Goal: Task Accomplishment & Management: Complete application form

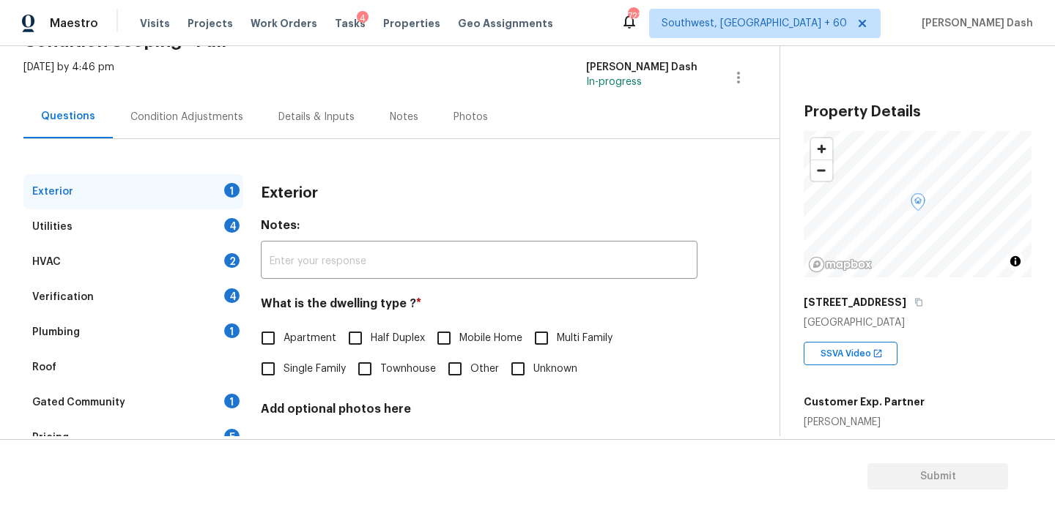
scroll to position [192, 0]
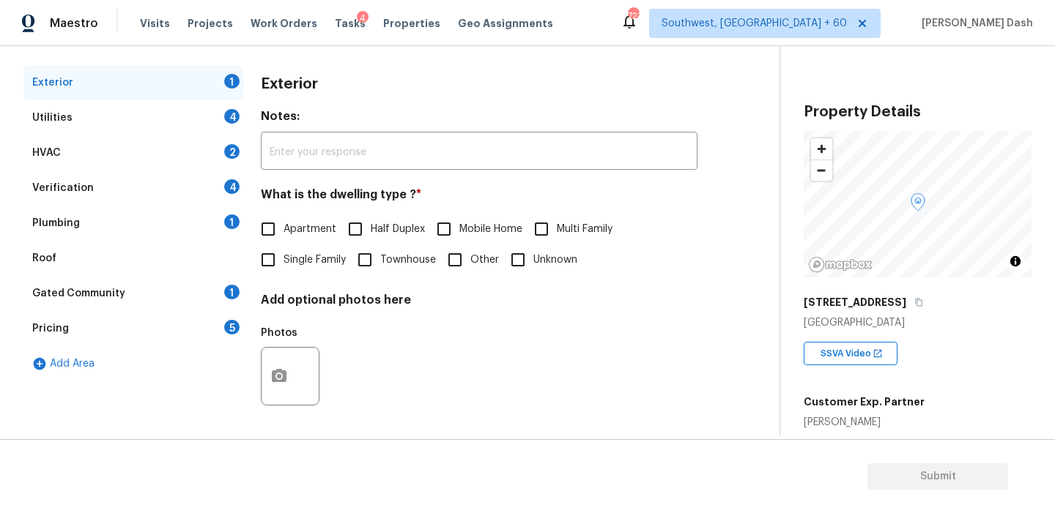
click at [304, 263] on span "Single Family" at bounding box center [314, 260] width 62 height 15
click at [283, 263] on input "Single Family" at bounding box center [268, 260] width 31 height 31
click at [303, 261] on span "Single Family" at bounding box center [314, 261] width 62 height 15
click at [283, 261] on input "Single Family" at bounding box center [268, 261] width 31 height 31
click at [301, 260] on span "Single Family" at bounding box center [314, 260] width 62 height 15
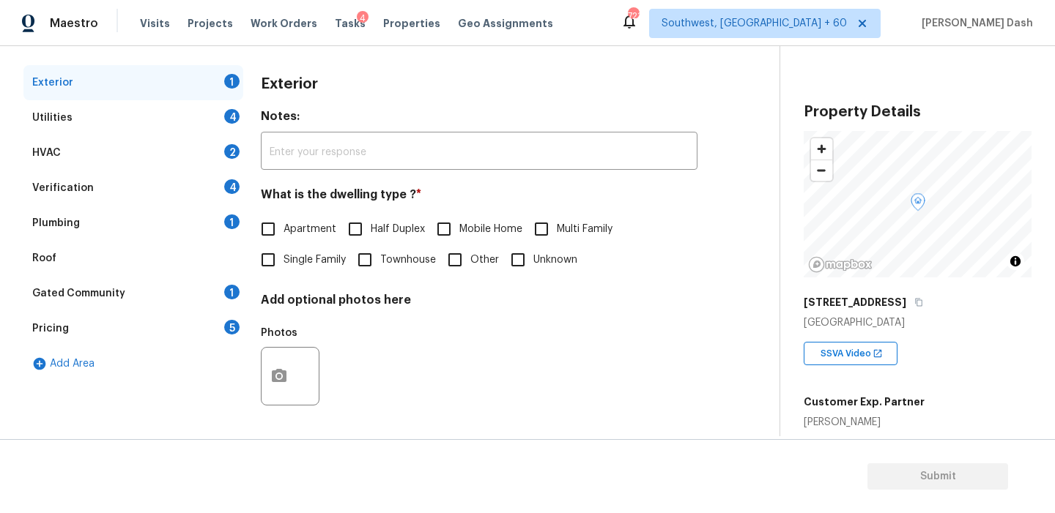
click at [283, 260] on input "Single Family" at bounding box center [268, 260] width 31 height 31
checkbox input "true"
click at [227, 124] on div "Utilities 4" at bounding box center [133, 117] width 220 height 35
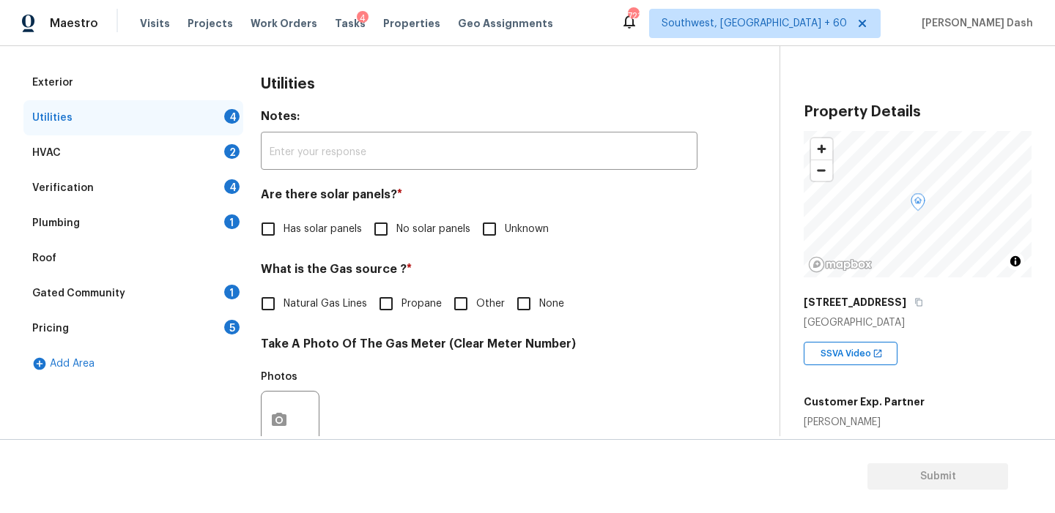
drag, startPoint x: 391, startPoint y: 227, endPoint x: 376, endPoint y: 259, distance: 35.4
click at [391, 227] on input "No solar panels" at bounding box center [380, 229] width 31 height 31
checkbox input "true"
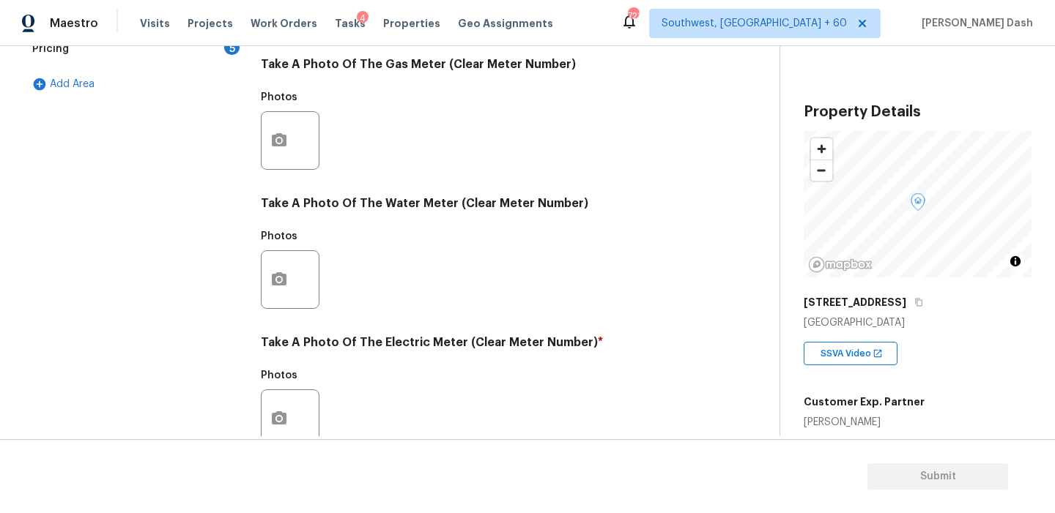
scroll to position [535, 0]
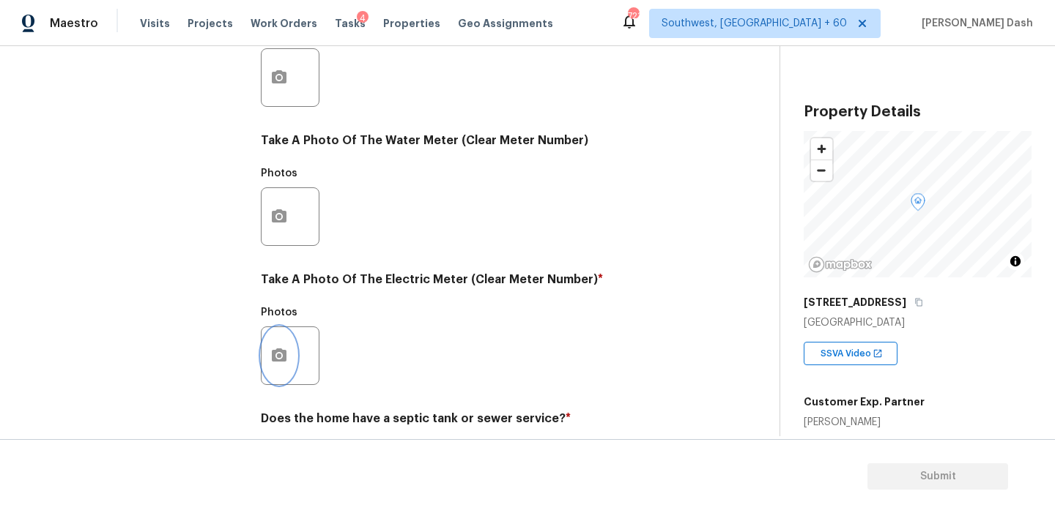
click at [292, 354] on button "button" at bounding box center [278, 355] width 35 height 57
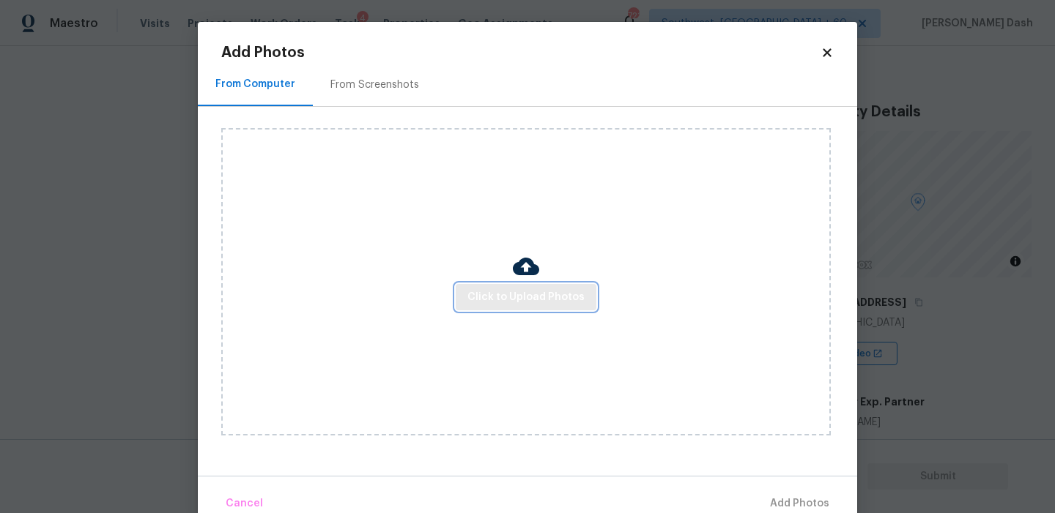
click at [516, 299] on span "Click to Upload Photos" at bounding box center [525, 298] width 117 height 18
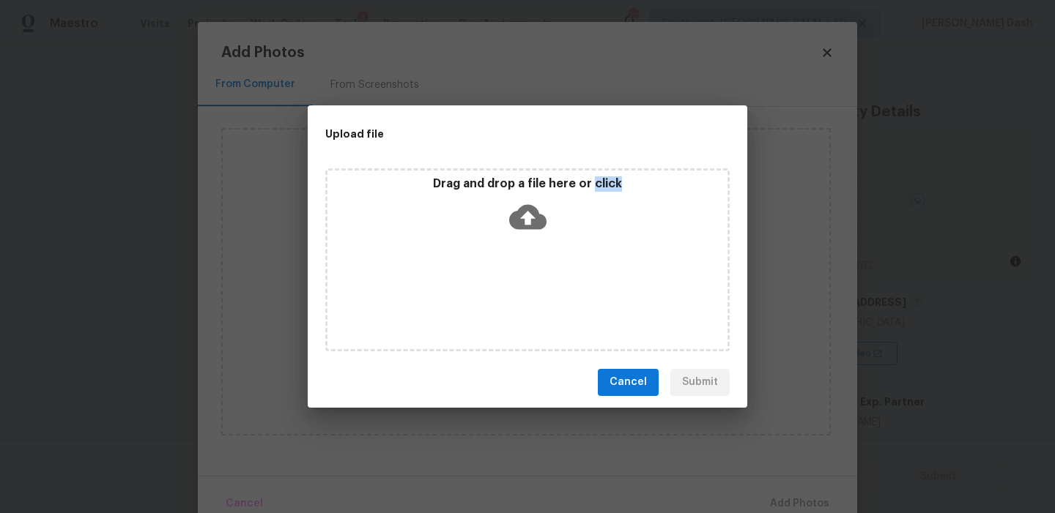
click at [516, 299] on div "Drag and drop a file here or click" at bounding box center [527, 259] width 404 height 183
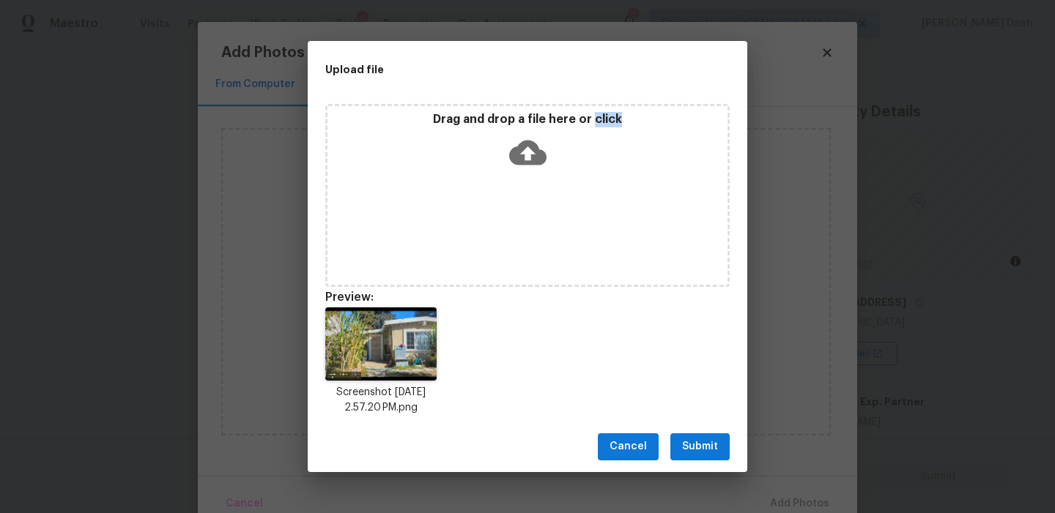
click at [689, 442] on span "Submit" at bounding box center [700, 447] width 36 height 18
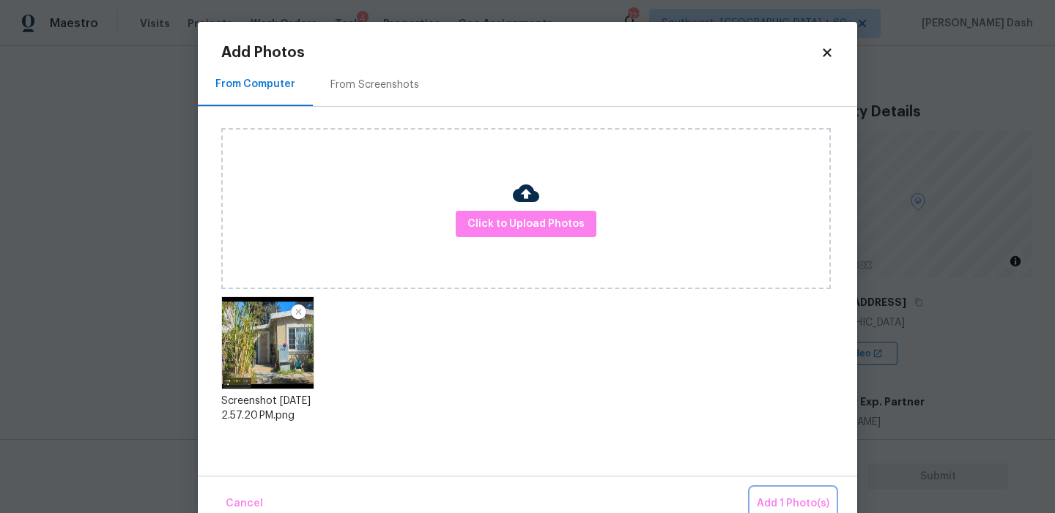
click at [799, 498] on span "Add 1 Photo(s)" at bounding box center [793, 504] width 73 height 18
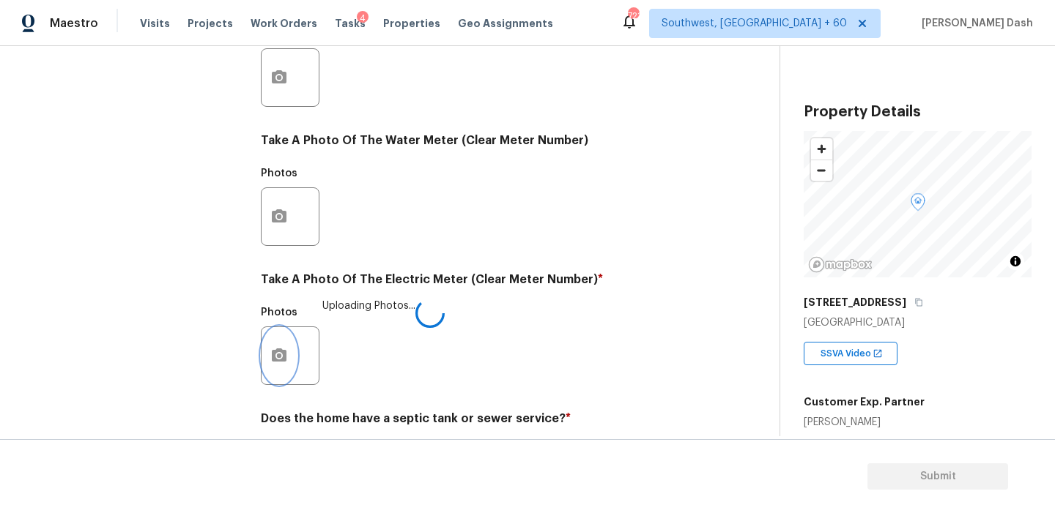
scroll to position [589, 0]
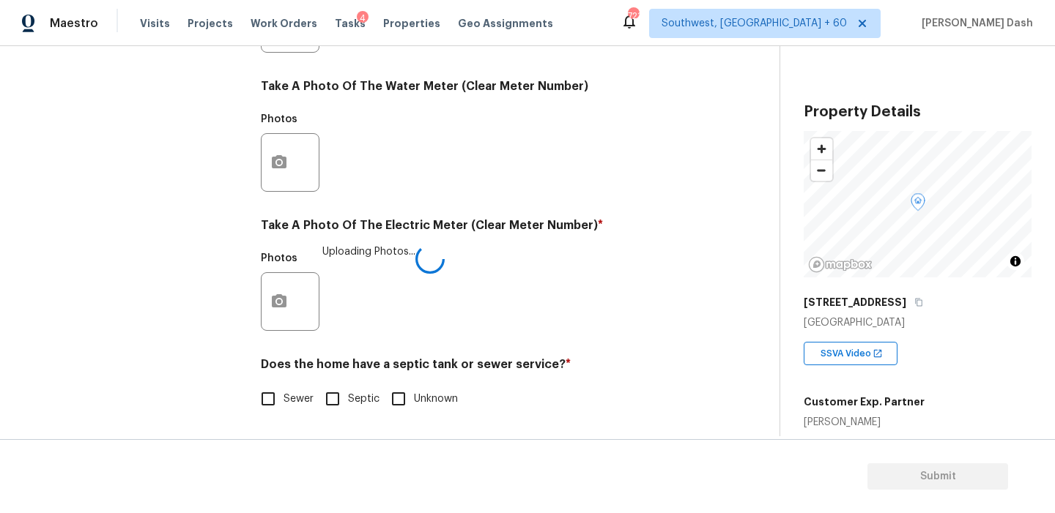
click at [289, 407] on label "Sewer" at bounding box center [283, 399] width 61 height 31
click at [283, 407] on input "Sewer" at bounding box center [268, 399] width 31 height 31
checkbox input "true"
click at [172, 285] on div "Exterior Utilities 1 HVAC 2 Verification 4 Plumbing 1 Roof Gated Community 1 Pr…" at bounding box center [133, 50] width 220 height 764
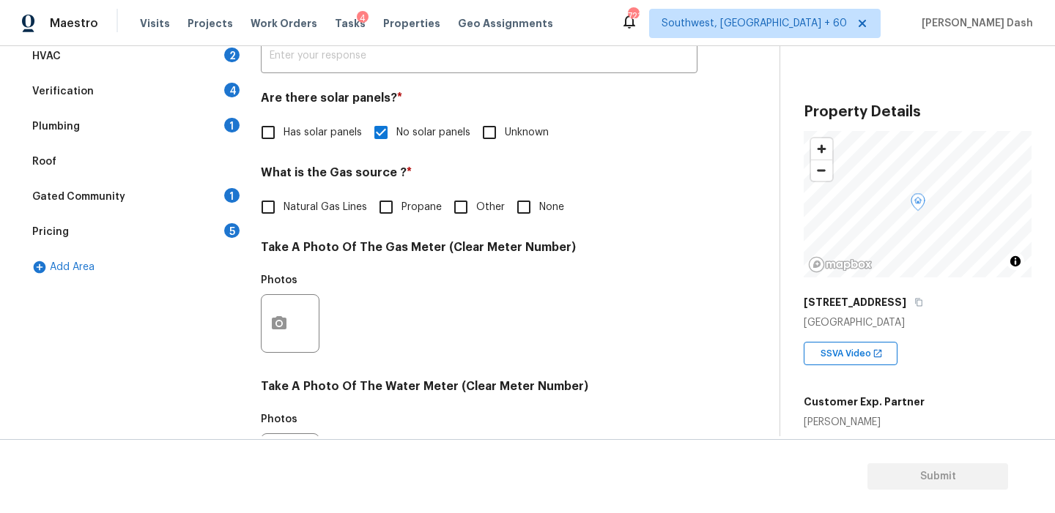
scroll to position [125, 0]
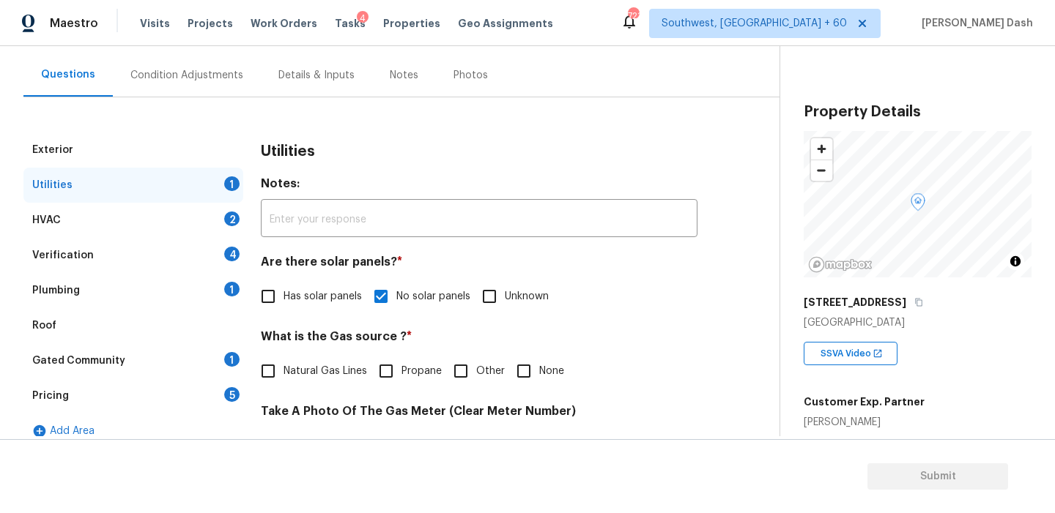
click at [205, 222] on div "HVAC 2" at bounding box center [133, 220] width 220 height 35
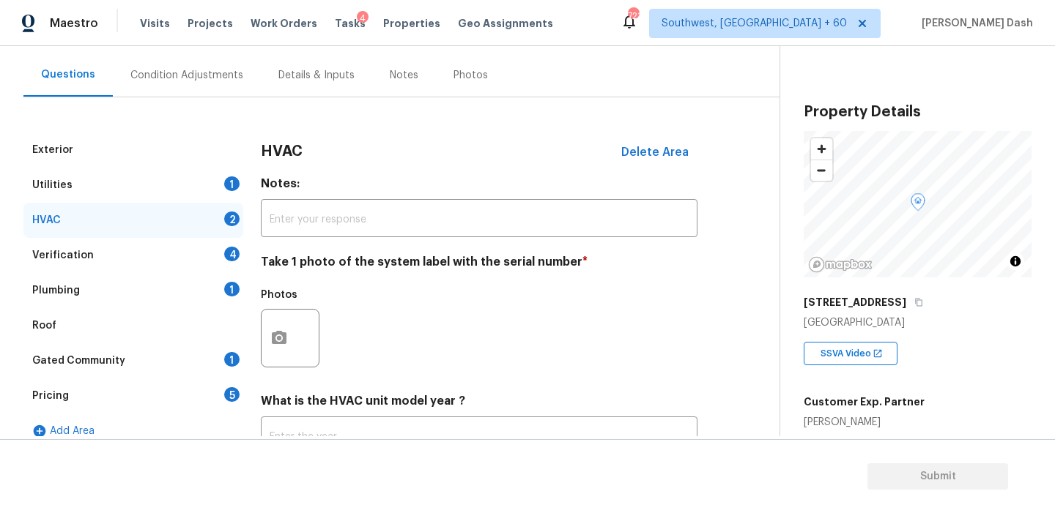
click at [209, 174] on div "Utilities 1" at bounding box center [133, 185] width 220 height 35
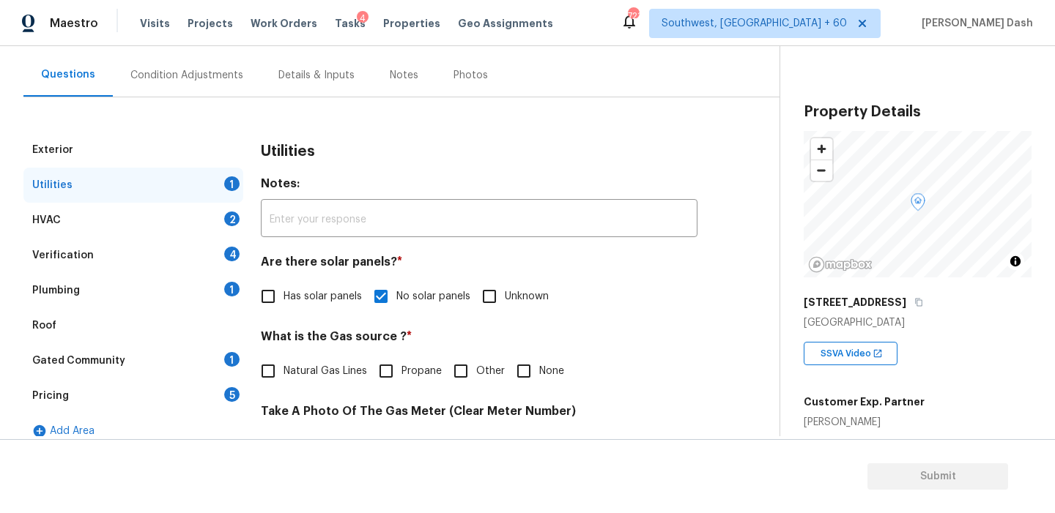
click at [476, 368] on span "Other" at bounding box center [490, 371] width 29 height 15
click at [475, 368] on input "Other" at bounding box center [460, 371] width 31 height 31
checkbox input "true"
click at [215, 221] on div "HVAC 2" at bounding box center [133, 220] width 220 height 35
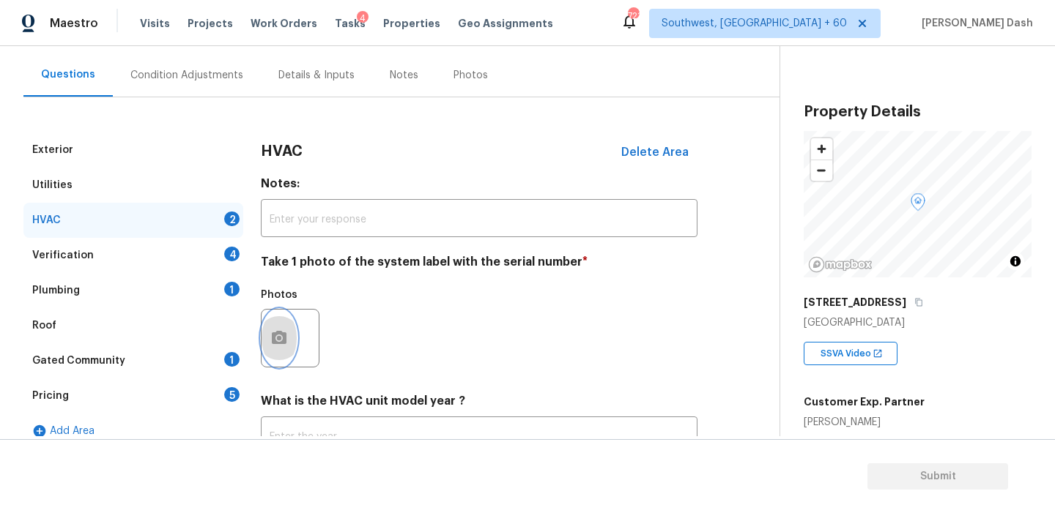
click at [287, 331] on icon "button" at bounding box center [279, 339] width 18 height 18
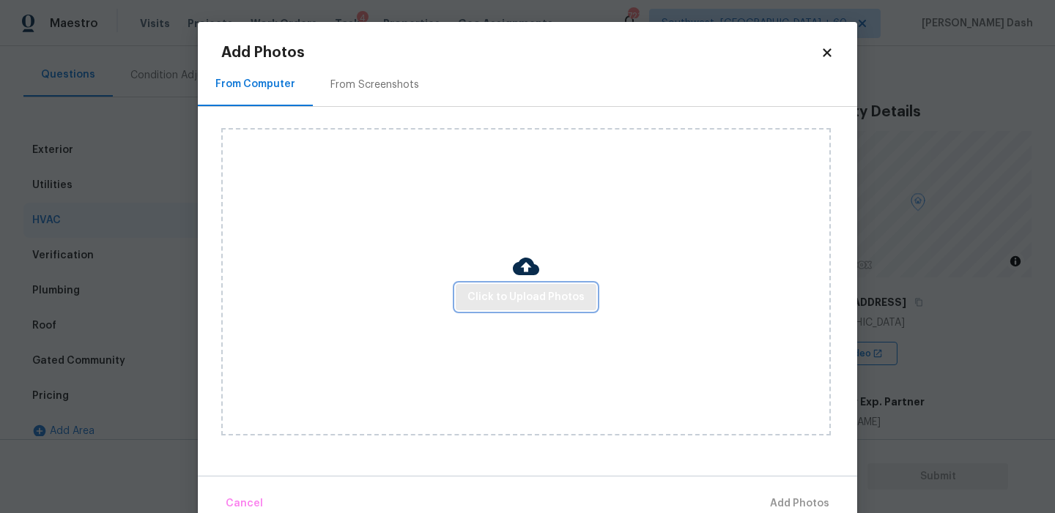
click at [532, 308] on button "Click to Upload Photos" at bounding box center [526, 297] width 141 height 27
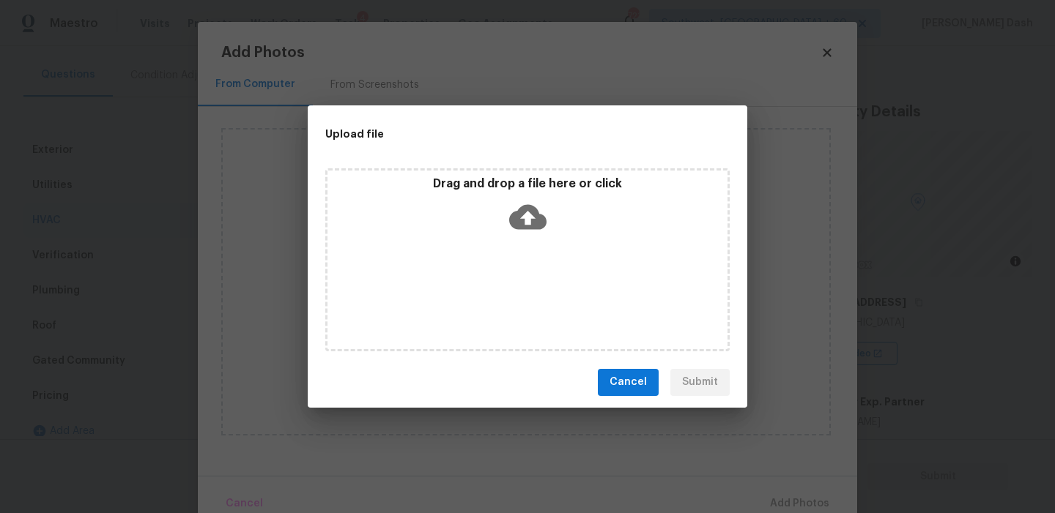
click at [532, 294] on div "Drag and drop a file here or click" at bounding box center [527, 259] width 404 height 183
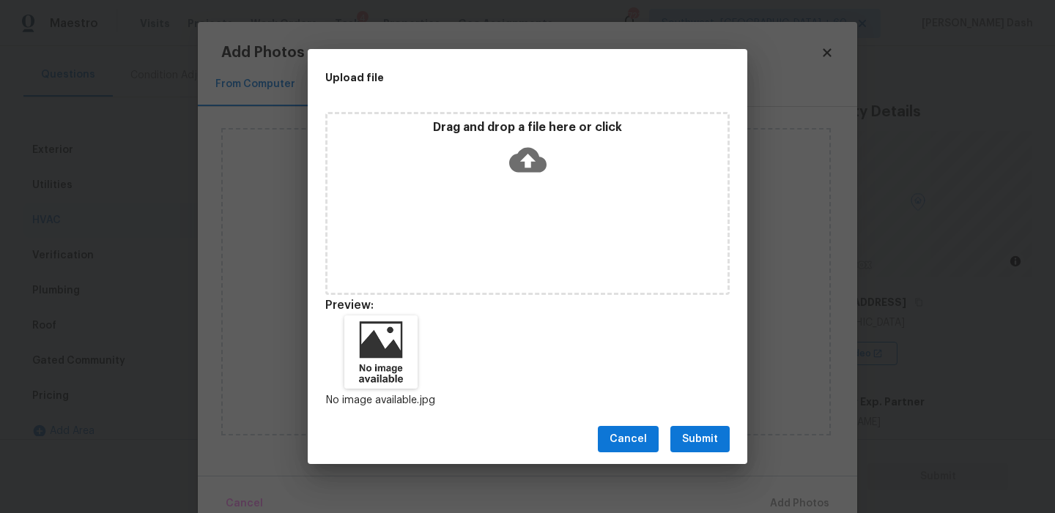
click at [700, 440] on span "Submit" at bounding box center [700, 440] width 36 height 18
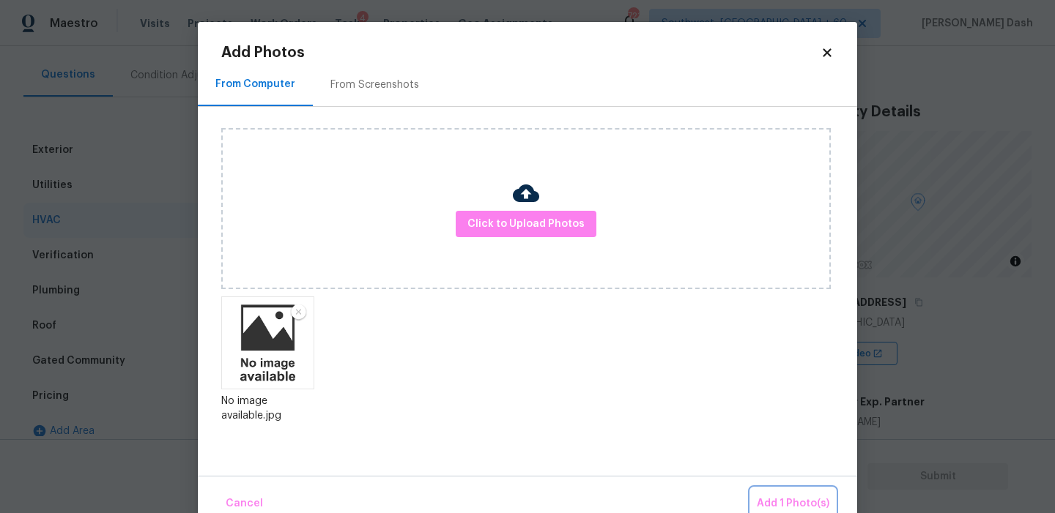
click at [784, 491] on button "Add 1 Photo(s)" at bounding box center [793, 504] width 84 height 31
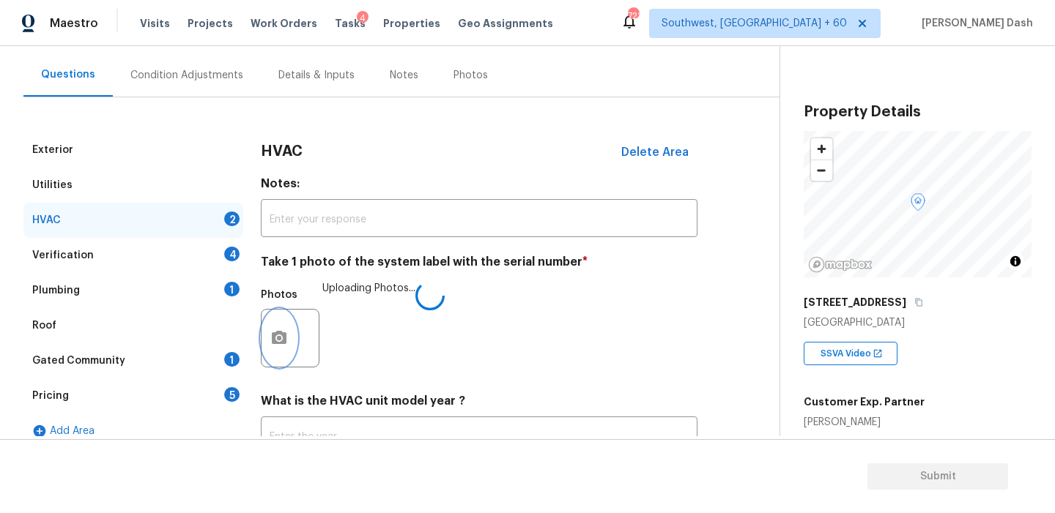
scroll to position [240, 0]
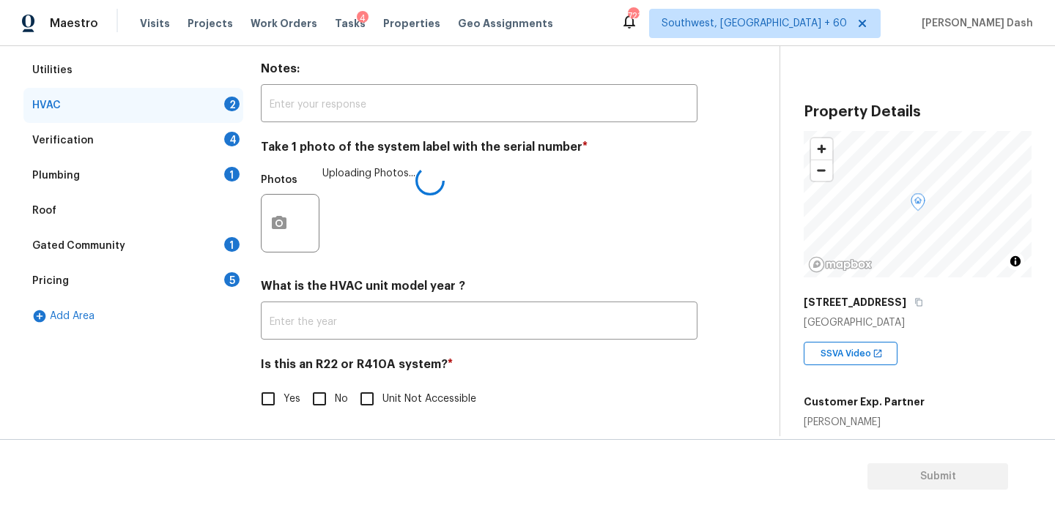
click at [374, 393] on input "Unit Not Accessible" at bounding box center [367, 399] width 31 height 31
checkbox input "true"
click at [217, 138] on div "Verification 4" at bounding box center [133, 140] width 220 height 35
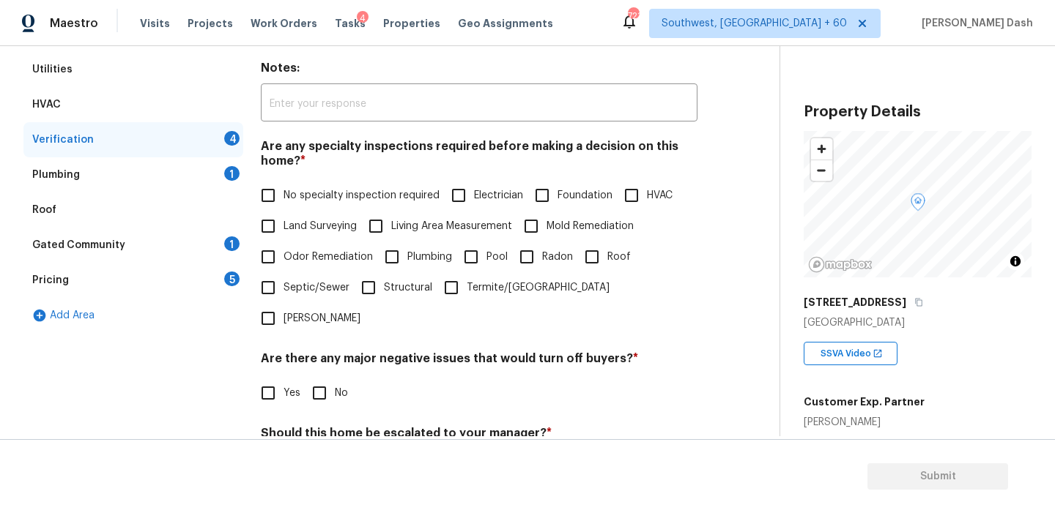
click at [339, 201] on span "No specialty inspection required" at bounding box center [361, 195] width 156 height 15
click at [283, 201] on input "No specialty inspection required" at bounding box center [268, 195] width 31 height 31
checkbox input "true"
click at [331, 379] on input "No" at bounding box center [319, 394] width 31 height 31
checkbox input "true"
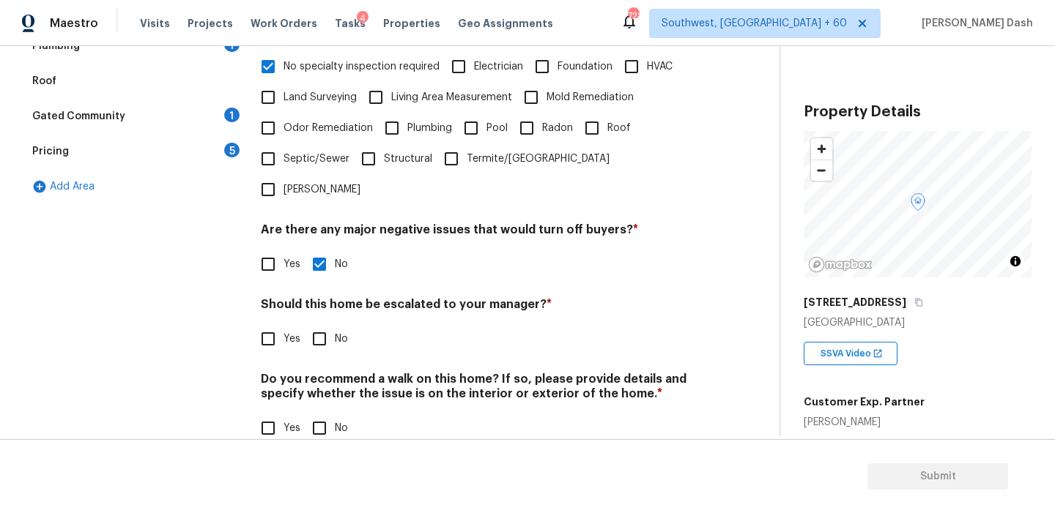
scroll to position [368, 0]
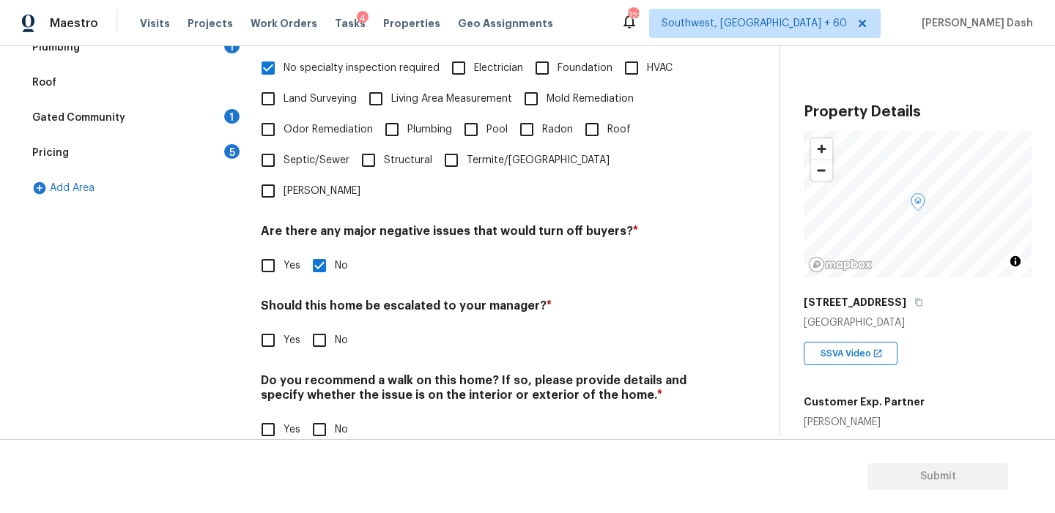
click at [329, 299] on h4 "Should this home be escalated to your manager? *" at bounding box center [479, 309] width 437 height 21
click at [323, 325] on input "No" at bounding box center [319, 340] width 31 height 31
checkbox input "true"
click at [276, 327] on input "Yes" at bounding box center [268, 342] width 31 height 31
checkbox input "true"
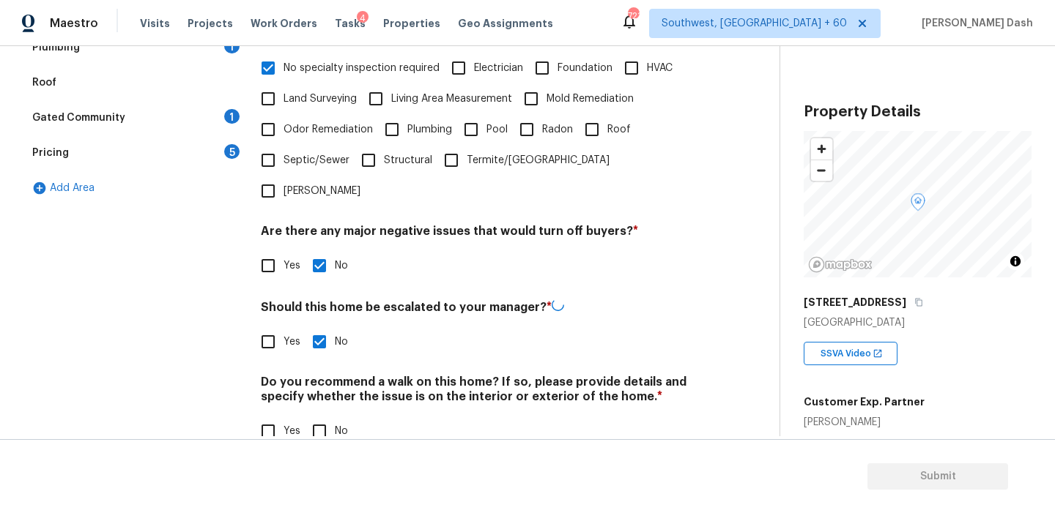
checkbox input "false"
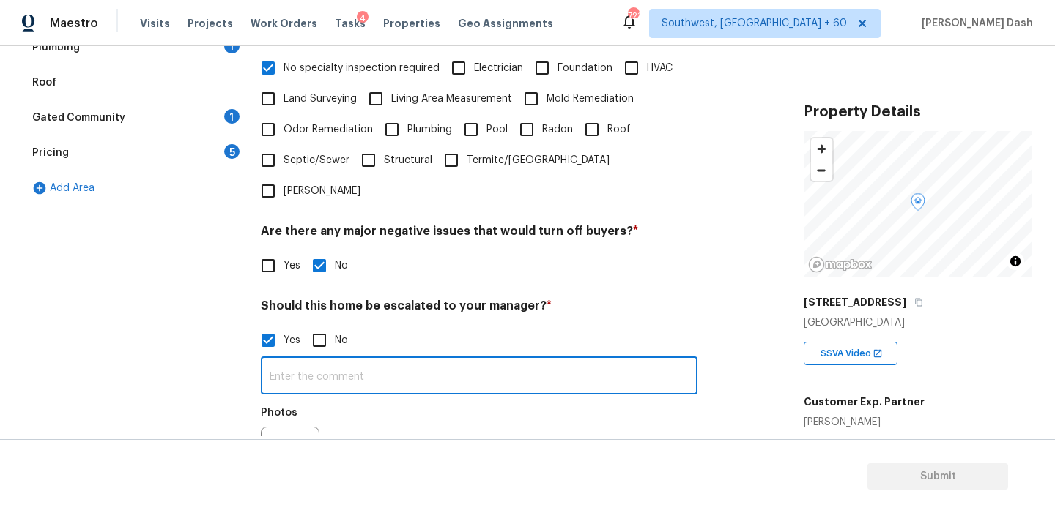
click at [326, 360] on input "text" at bounding box center [479, 377] width 437 height 34
click at [382, 360] on input "THe house has possibel foundation issues as cracks noticed(" at bounding box center [479, 377] width 437 height 34
click at [287, 360] on input "THe house has possible foundation issues as cracks noticed(" at bounding box center [479, 377] width 437 height 34
click at [582, 360] on input "The house has possible foundation issues as cracks noticed(" at bounding box center [479, 377] width 437 height 34
type input "The house has possible foundation issues as cracks noticed("
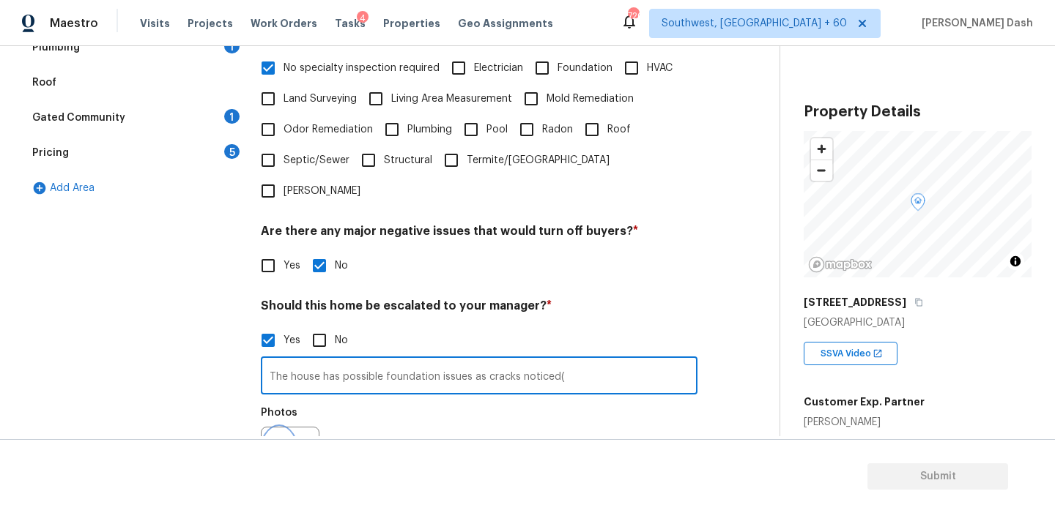
click at [281, 448] on icon "button" at bounding box center [279, 457] width 18 height 18
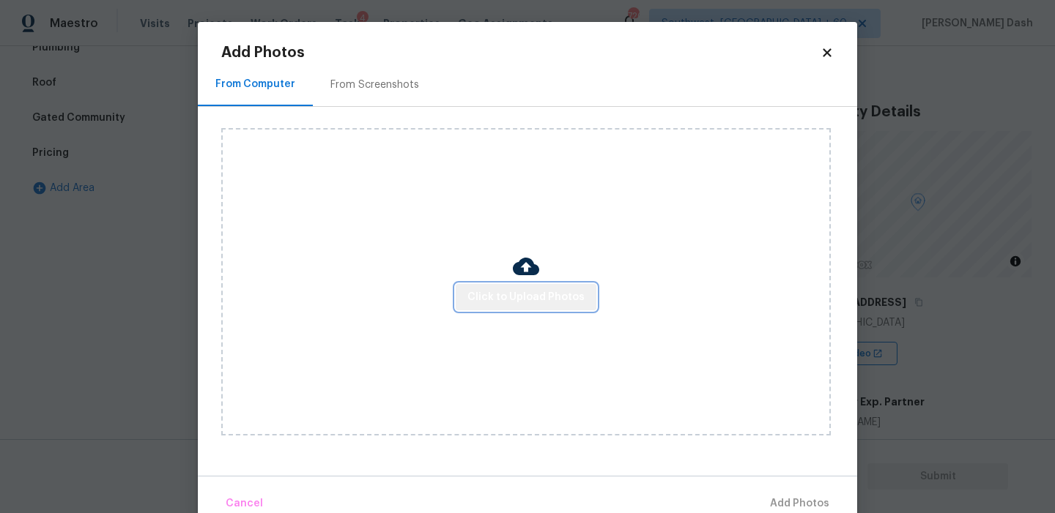
click at [534, 293] on span "Click to Upload Photos" at bounding box center [525, 298] width 117 height 18
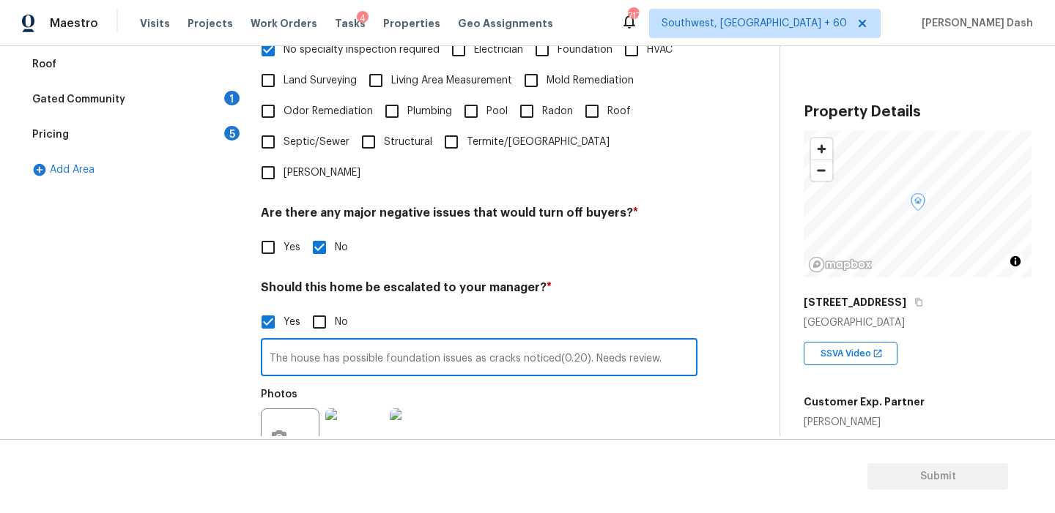
scroll to position [507, 0]
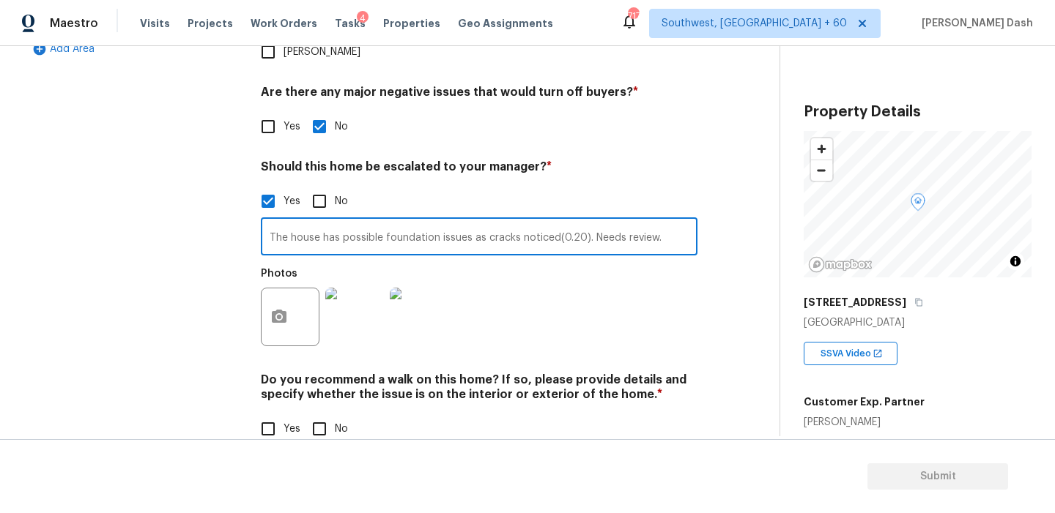
type input "The house has possible foundation issues as cracks noticed(0.20). Needs review."
click at [320, 414] on input "No" at bounding box center [319, 429] width 31 height 31
checkbox input "true"
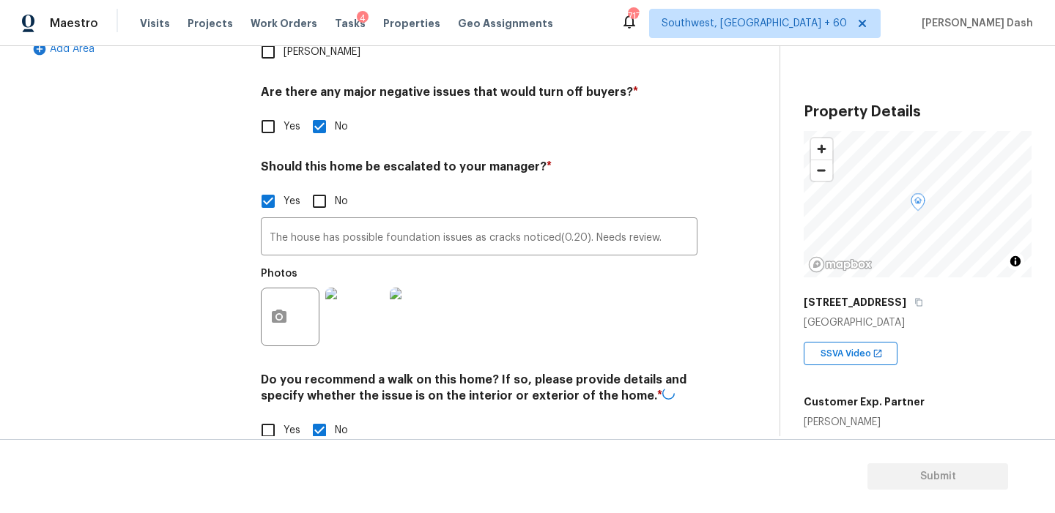
click at [183, 266] on div "Exterior Utilities HVAC Verification Plumbing 1 Roof Gated Community 1 Pricing …" at bounding box center [133, 106] width 220 height 713
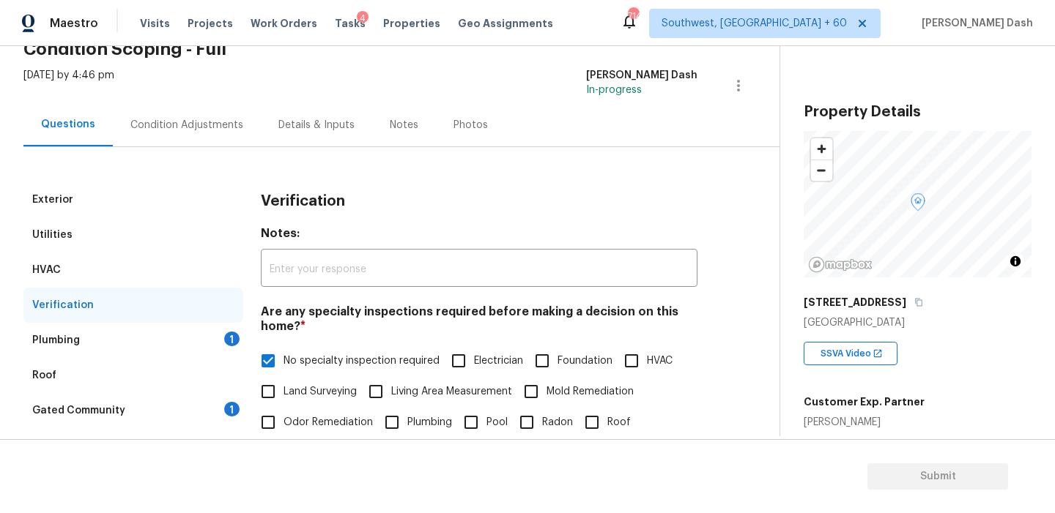
click at [201, 341] on div "Plumbing 1" at bounding box center [133, 340] width 220 height 35
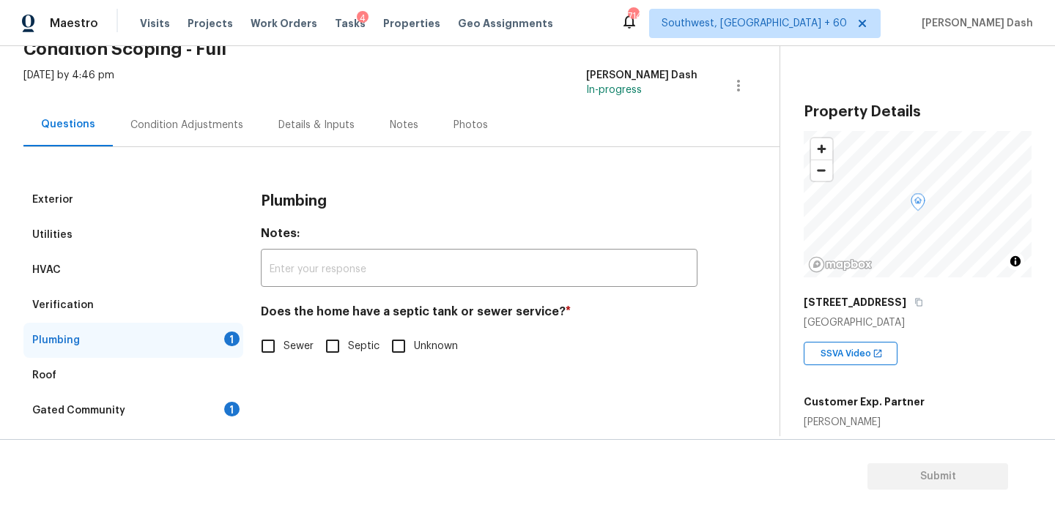
scroll to position [141, 0]
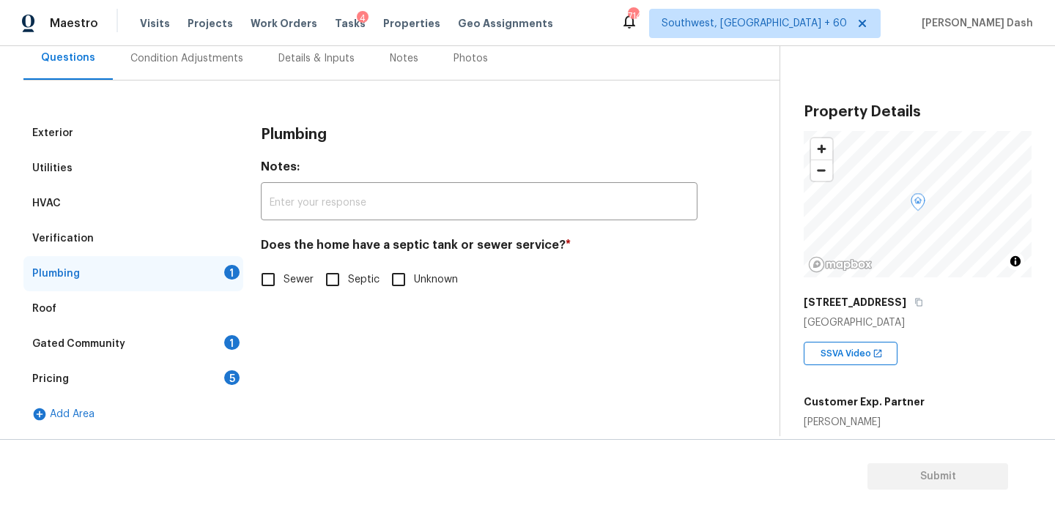
click at [262, 274] on input "Sewer" at bounding box center [268, 279] width 31 height 31
checkbox input "true"
click at [220, 335] on div "Gated Community 1" at bounding box center [133, 344] width 220 height 35
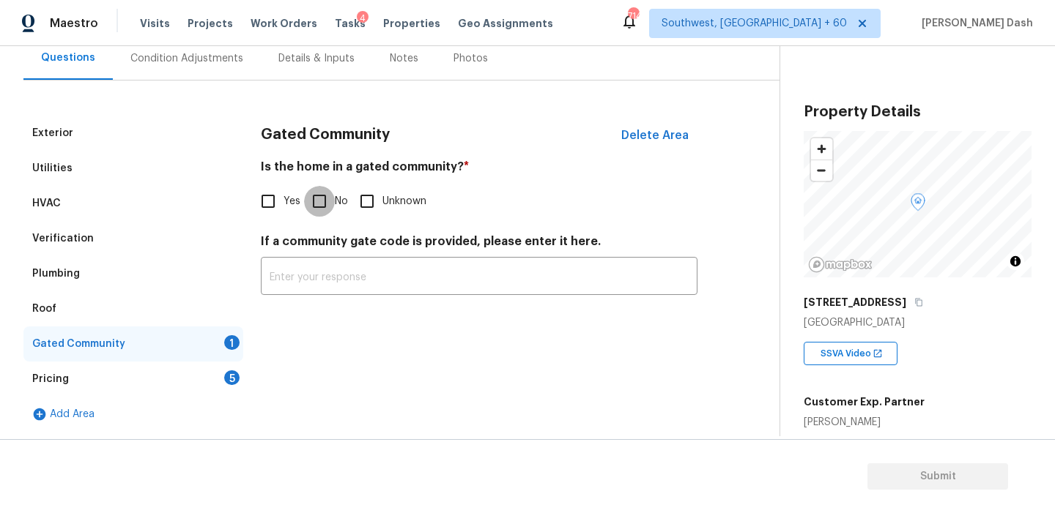
click at [318, 204] on input "No" at bounding box center [319, 201] width 31 height 31
checkbox input "true"
click at [224, 362] on div "Pricing 5" at bounding box center [133, 379] width 220 height 35
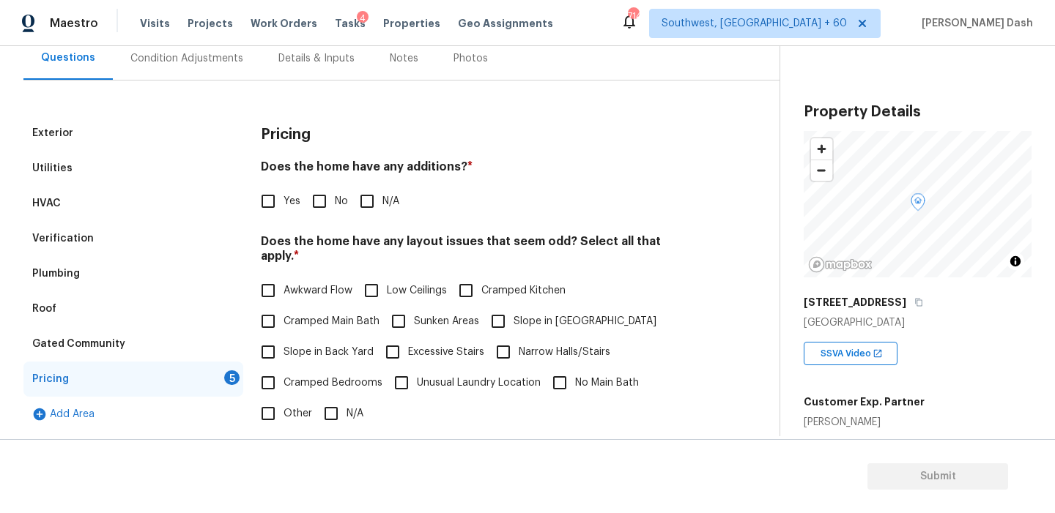
click at [316, 211] on input "No" at bounding box center [319, 201] width 31 height 31
checkbox input "true"
click at [329, 400] on input "N/A" at bounding box center [331, 415] width 31 height 31
checkbox input "true"
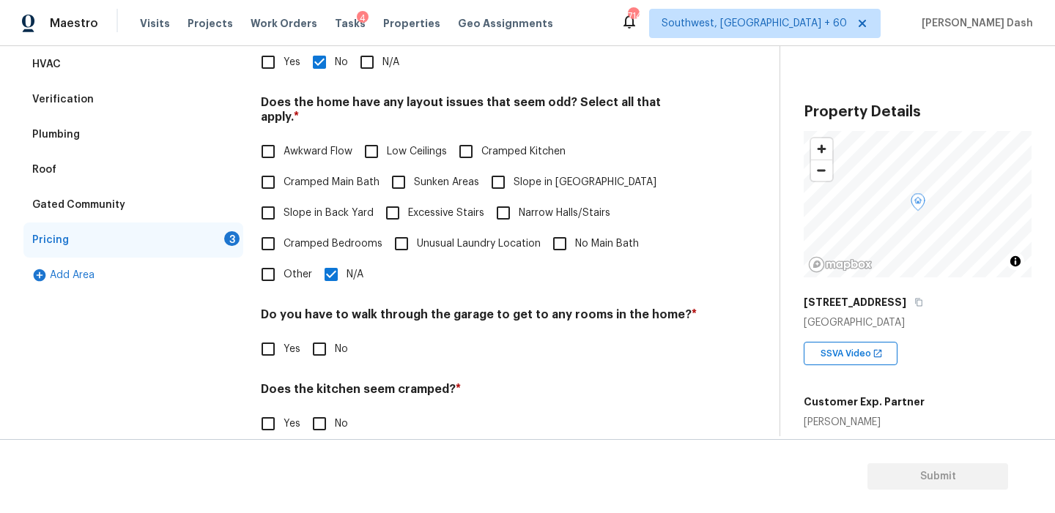
click at [315, 334] on input "No" at bounding box center [319, 349] width 31 height 31
checkbox input "true"
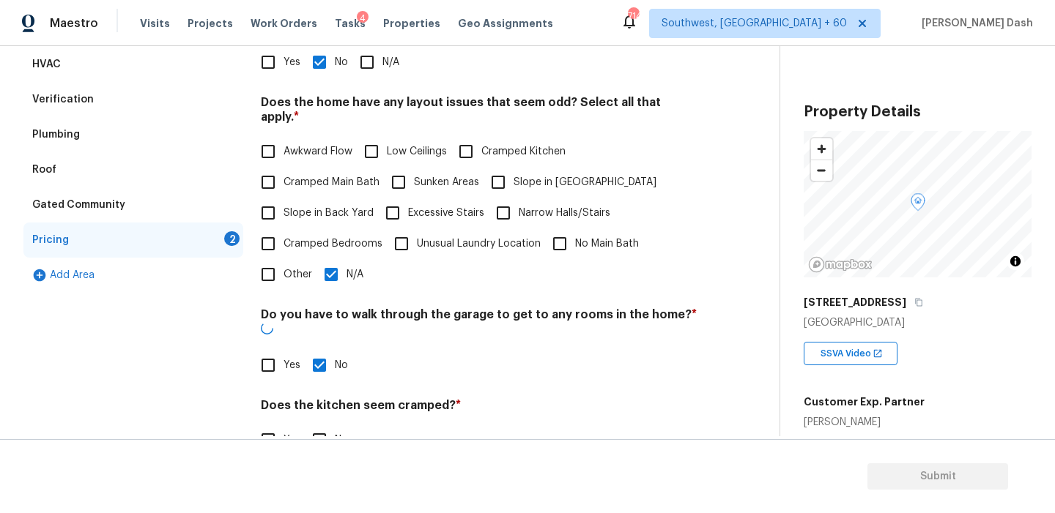
click at [318, 425] on input "No" at bounding box center [319, 440] width 31 height 31
checkbox input "true"
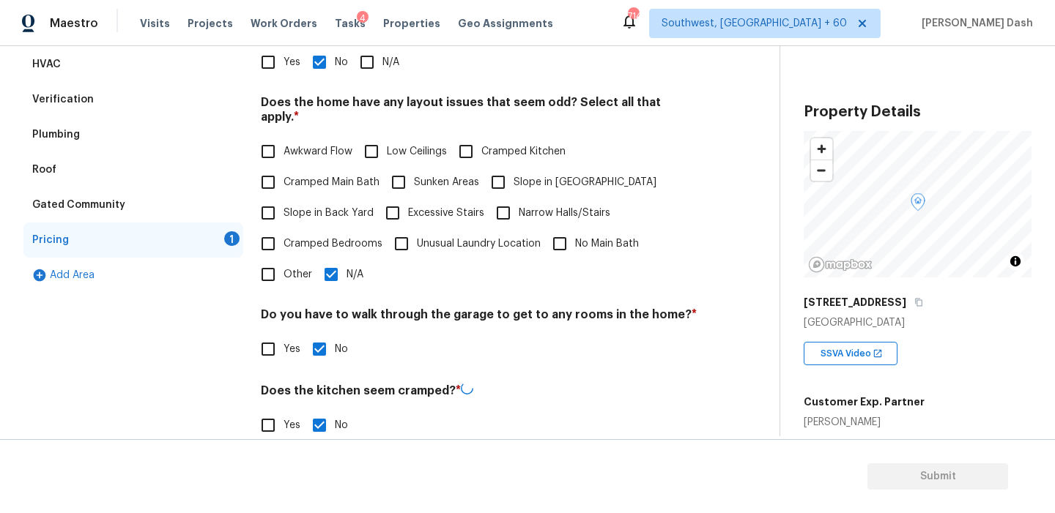
scroll to position [365, 0]
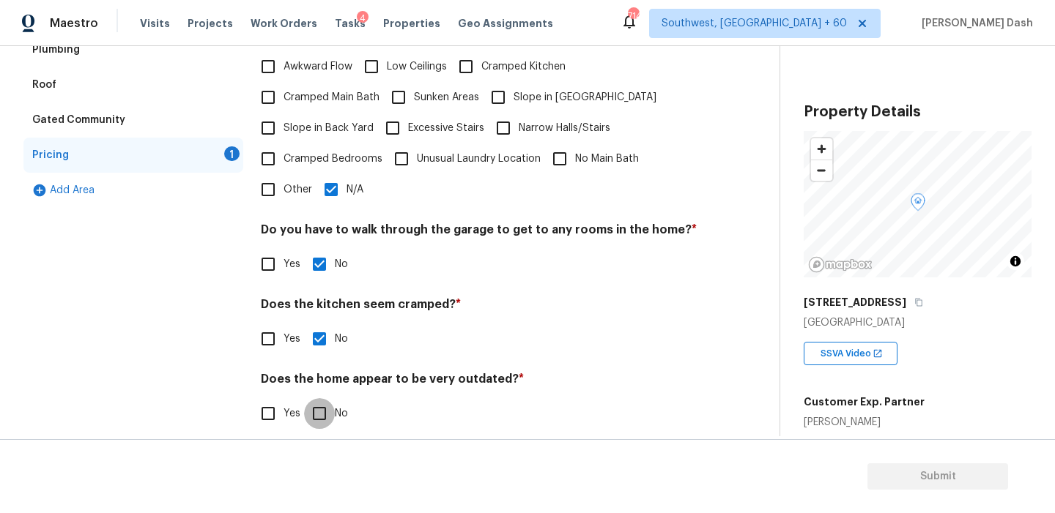
click at [318, 398] on input "No" at bounding box center [319, 413] width 31 height 31
checkbox input "true"
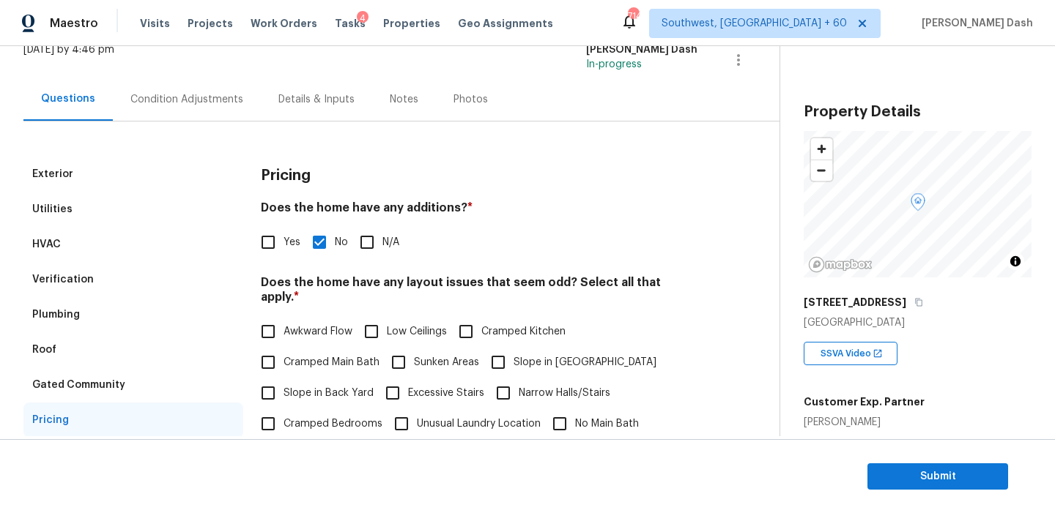
scroll to position [45, 0]
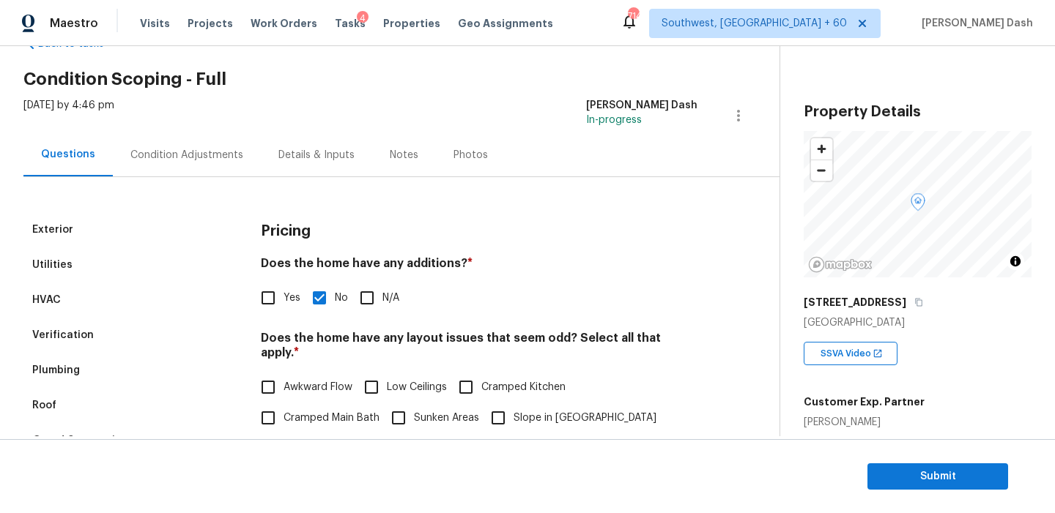
click at [229, 169] on div "Condition Adjustments" at bounding box center [187, 154] width 148 height 43
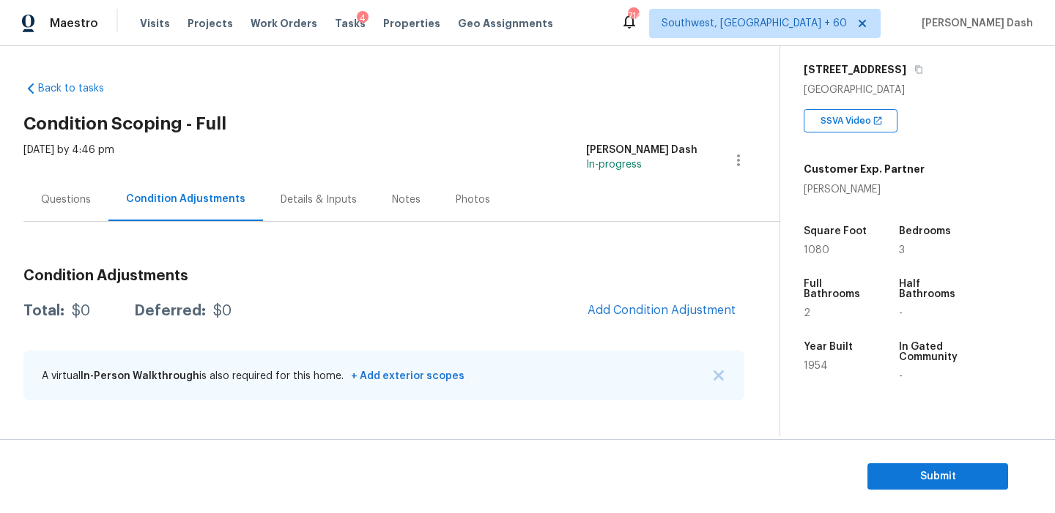
scroll to position [236, 0]
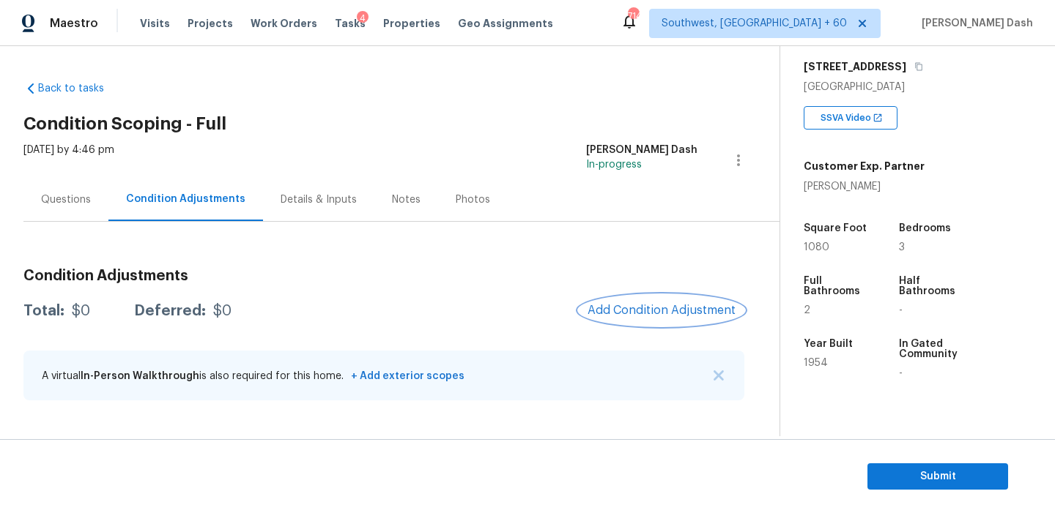
click at [634, 322] on button "Add Condition Adjustment" at bounding box center [662, 310] width 166 height 31
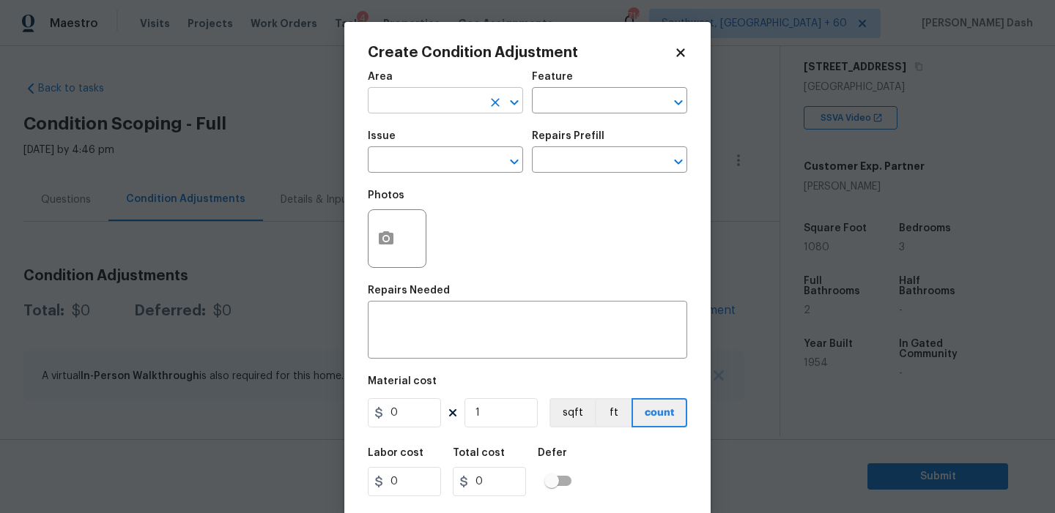
click at [417, 100] on input "text" at bounding box center [425, 102] width 114 height 23
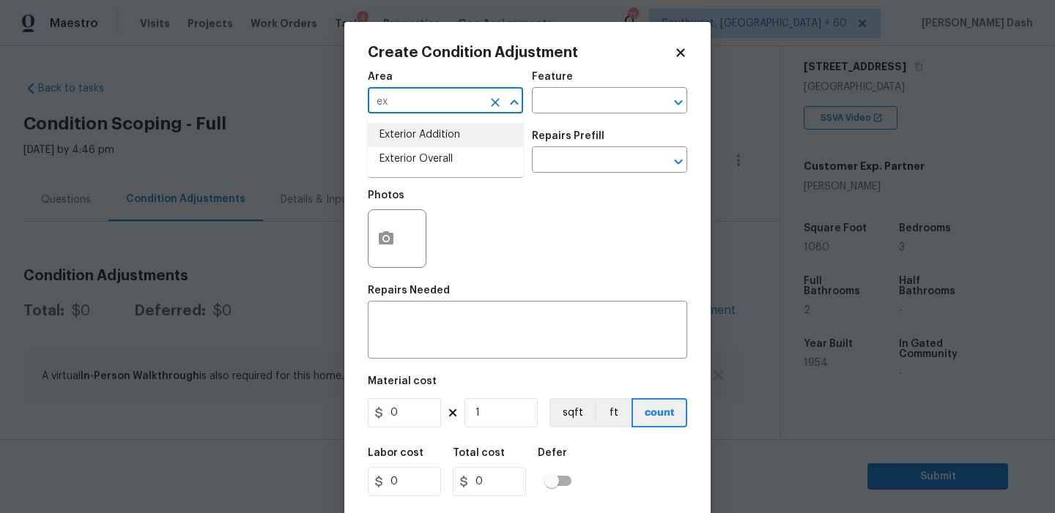
click at [415, 154] on li "Exterior Overall" at bounding box center [445, 159] width 155 height 24
type input "Exterior Overall"
click at [582, 81] on div "Feature" at bounding box center [609, 81] width 155 height 19
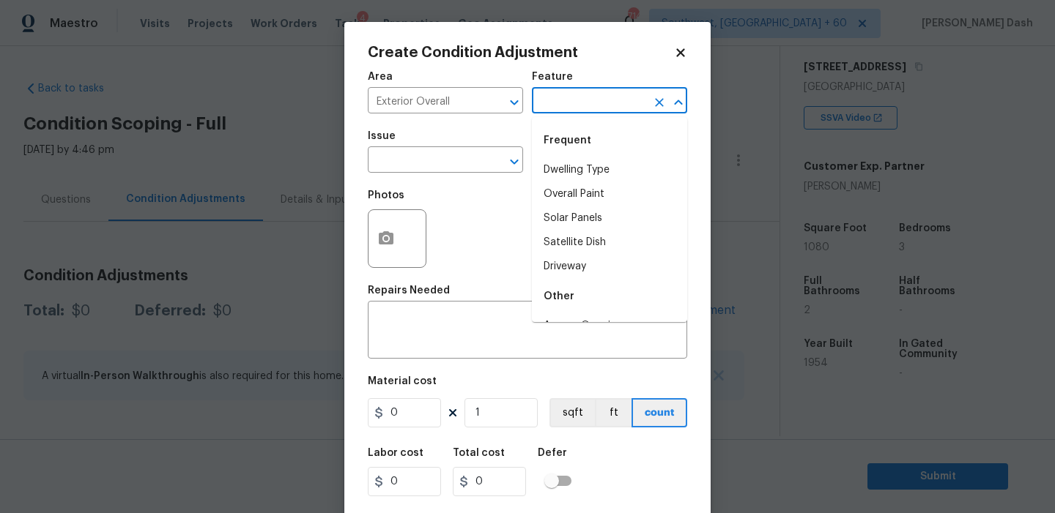
click at [593, 92] on input "text" at bounding box center [589, 102] width 114 height 23
click at [575, 158] on li "Landscaping" at bounding box center [609, 170] width 155 height 24
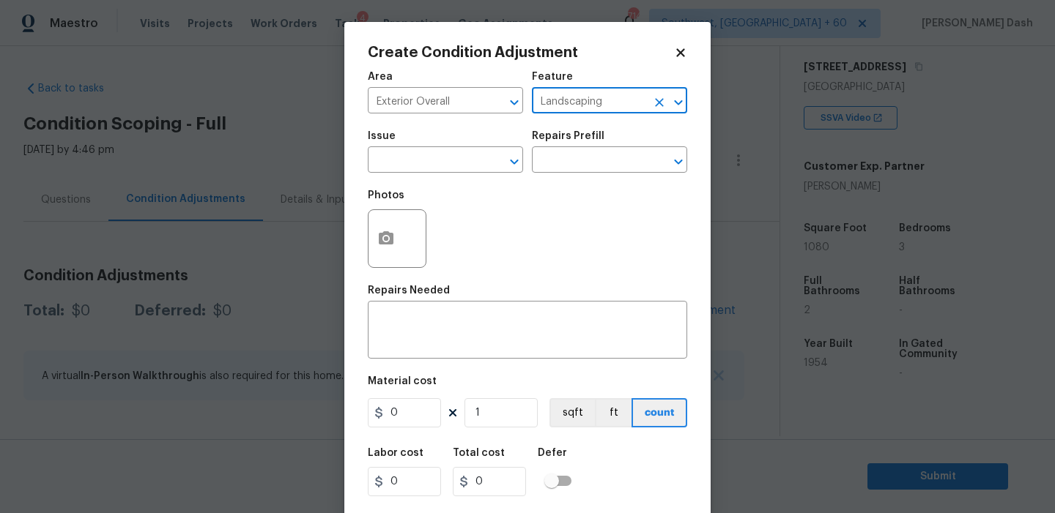
type input "Landscaping"
click at [483, 176] on span "Issue ​" at bounding box center [445, 151] width 155 height 59
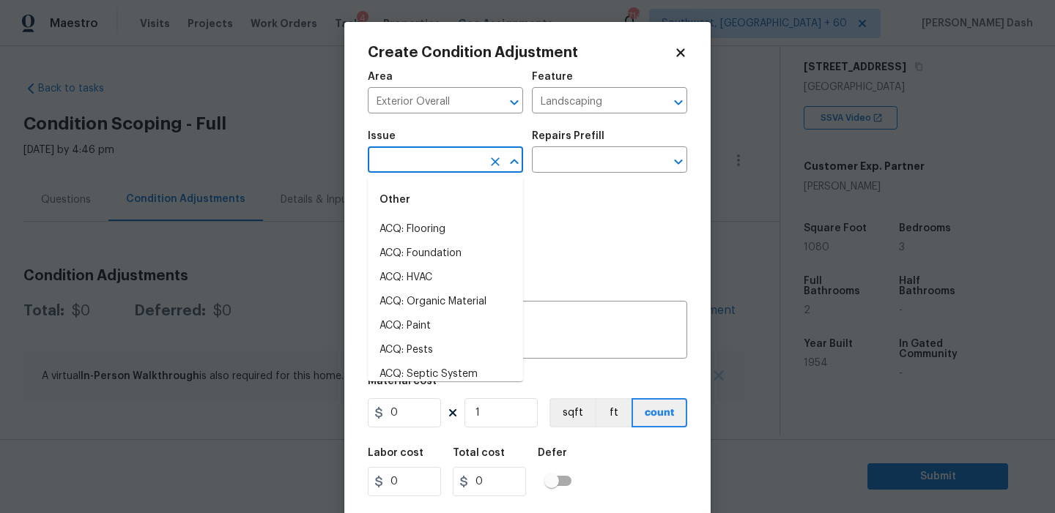
click at [479, 169] on input "text" at bounding box center [425, 161] width 114 height 23
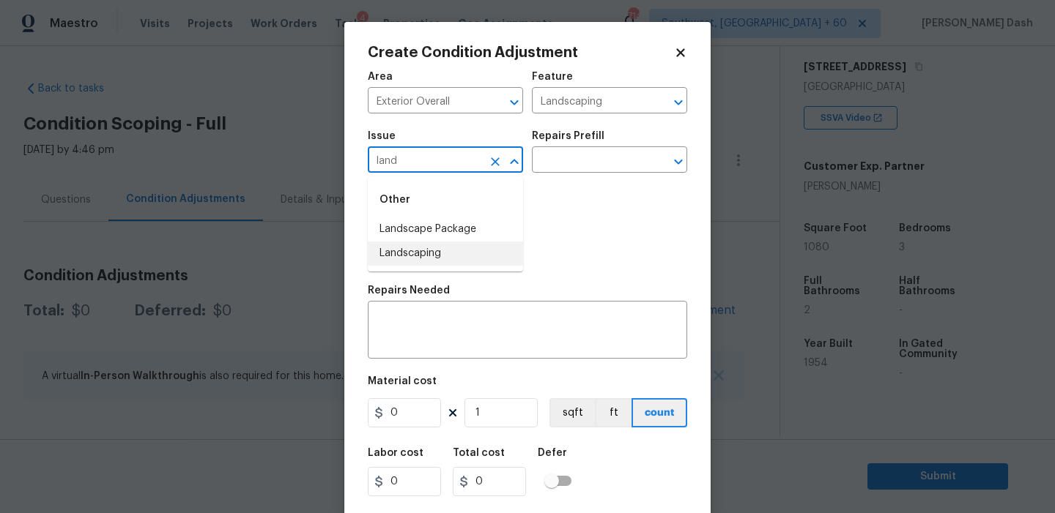
click at [419, 247] on li "Landscaping" at bounding box center [445, 254] width 155 height 24
type input "Landscaping"
click at [467, 164] on input "Landscaping" at bounding box center [425, 161] width 114 height 23
drag, startPoint x: 493, startPoint y: 162, endPoint x: 460, endPoint y: 162, distance: 33.0
click at [493, 162] on icon "Clear" at bounding box center [495, 162] width 15 height 15
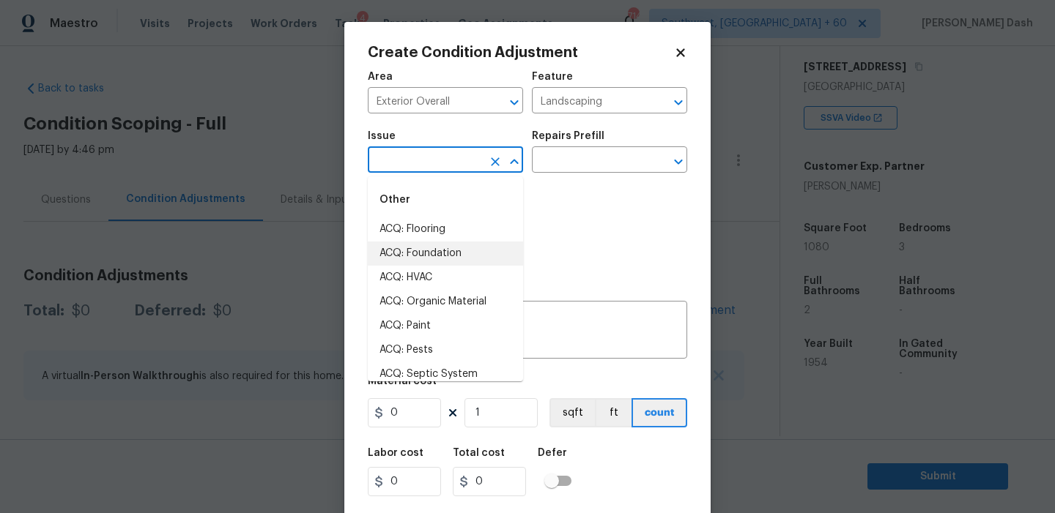
click at [460, 162] on input "text" at bounding box center [425, 161] width 114 height 23
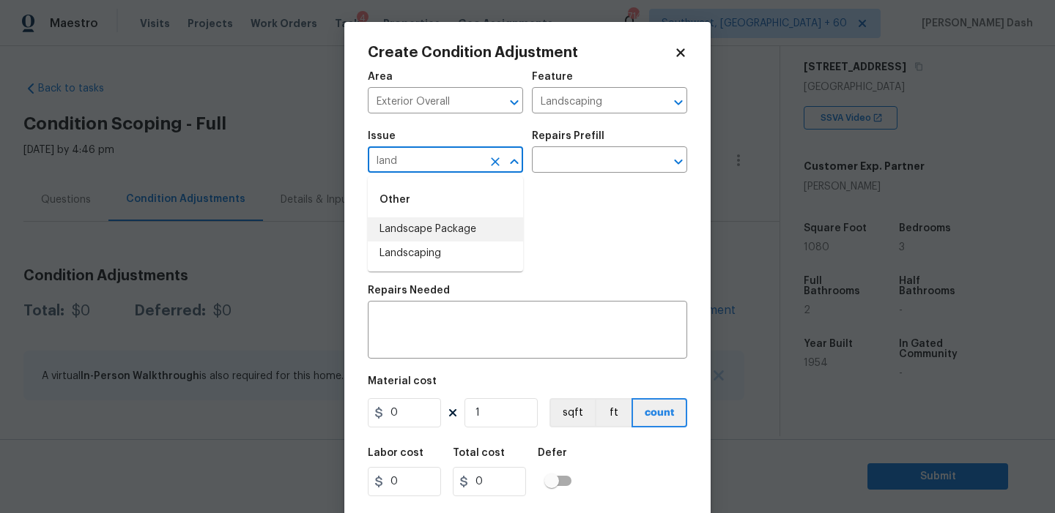
click at [426, 224] on li "Landscape Package" at bounding box center [445, 230] width 155 height 24
type input "Landscape Package"
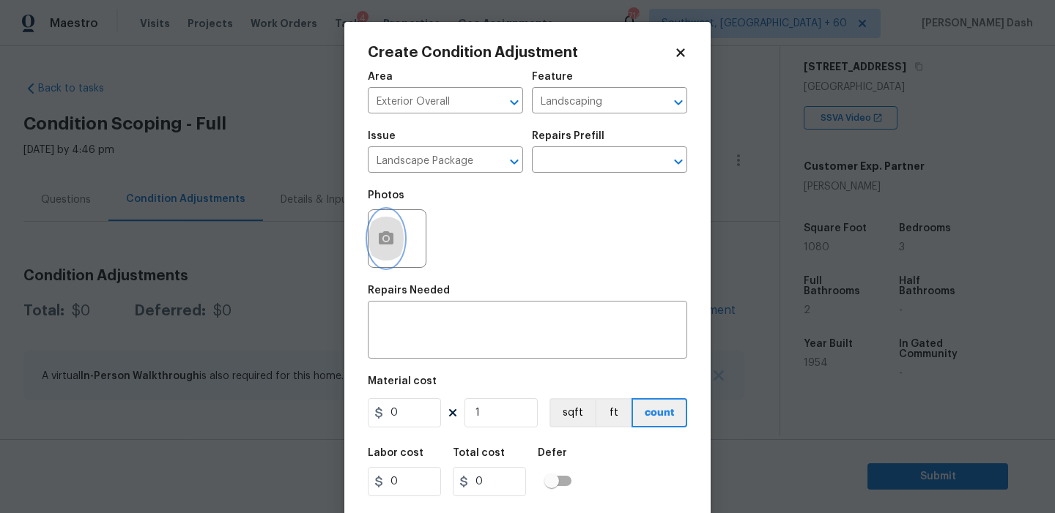
click at [390, 239] on icon "button" at bounding box center [386, 237] width 15 height 13
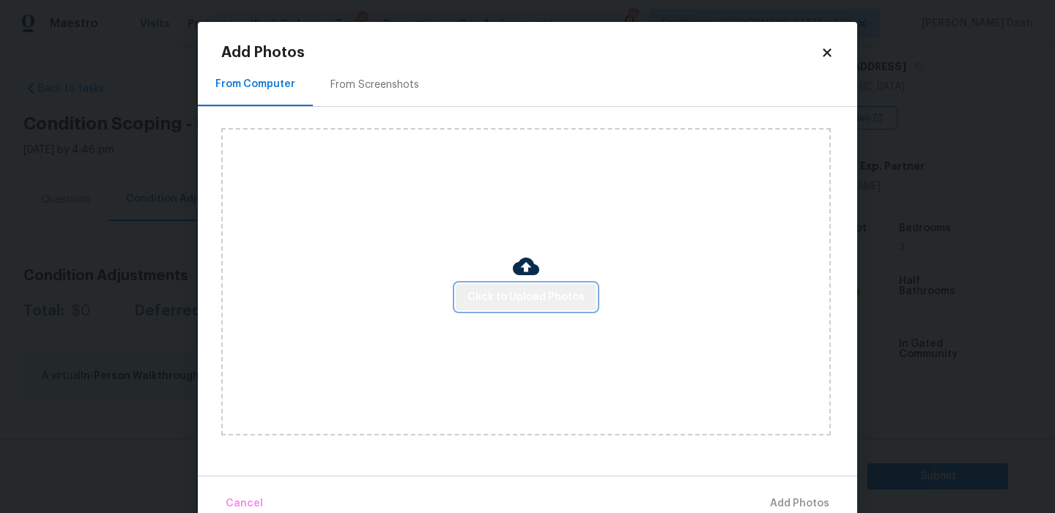
click at [560, 300] on span "Click to Upload Photos" at bounding box center [525, 298] width 117 height 18
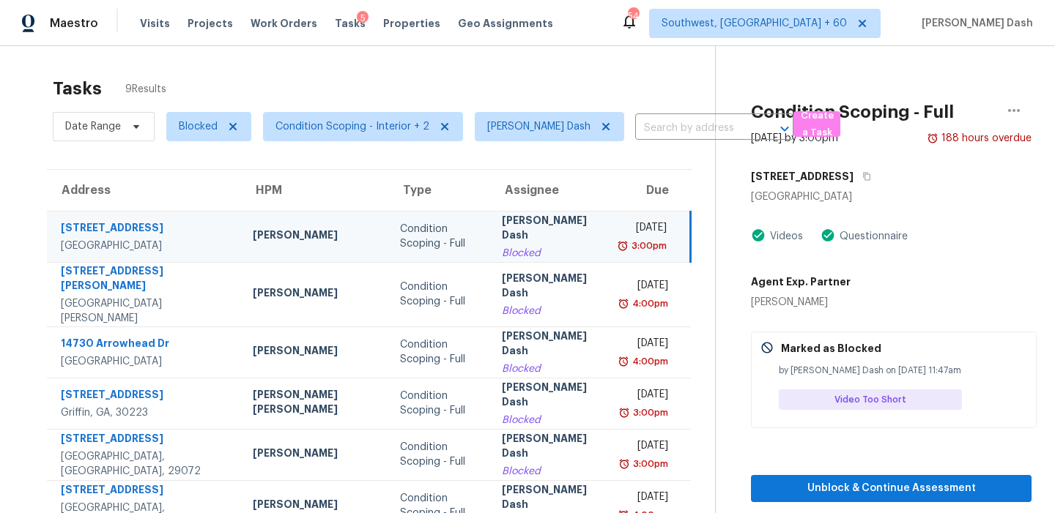
scroll to position [10, 0]
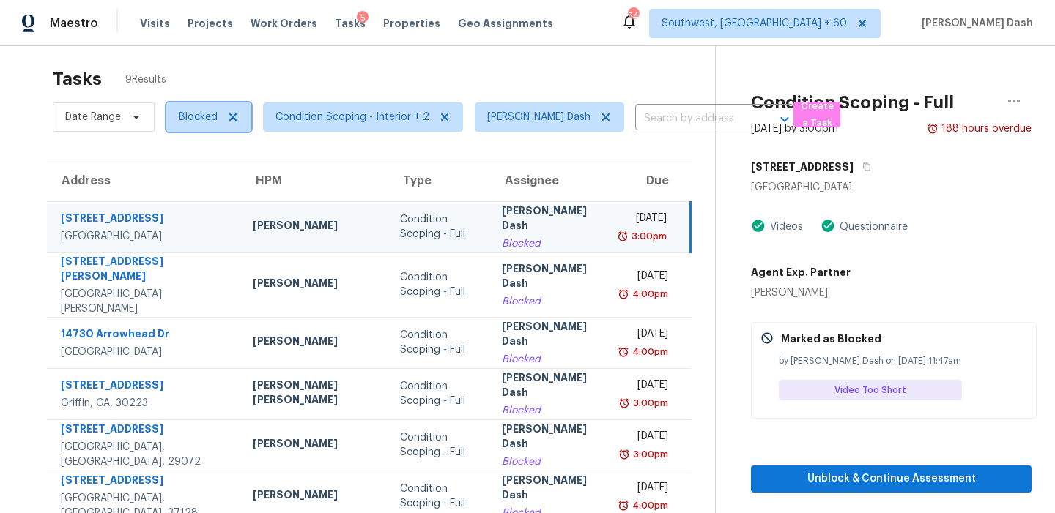
click at [197, 116] on span "Blocked" at bounding box center [198, 117] width 39 height 15
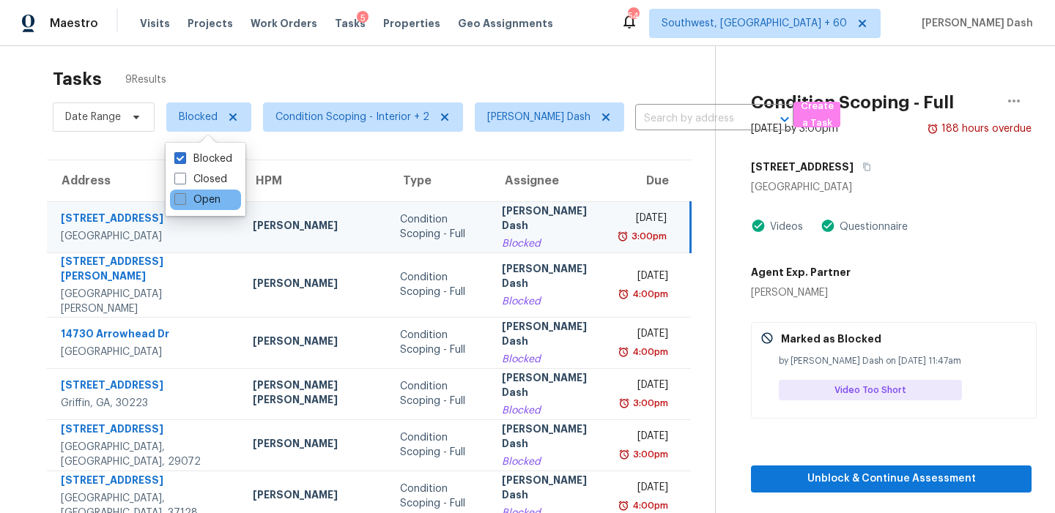
click at [207, 194] on label "Open" at bounding box center [197, 200] width 46 height 15
click at [184, 194] on input "Open" at bounding box center [179, 198] width 10 height 10
checkbox input "true"
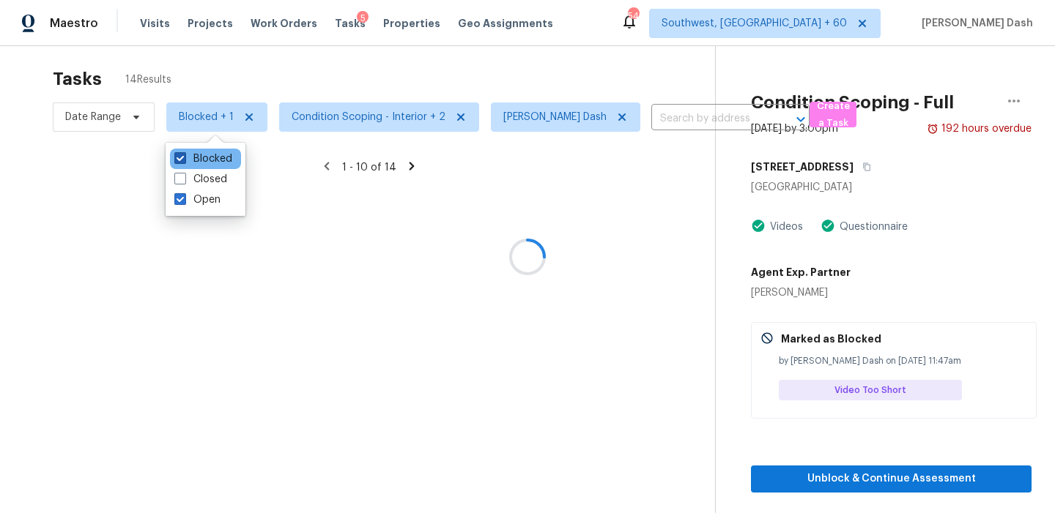
click at [217, 161] on label "Blocked" at bounding box center [203, 159] width 58 height 15
click at [184, 161] on input "Blocked" at bounding box center [179, 157] width 10 height 10
checkbox input "false"
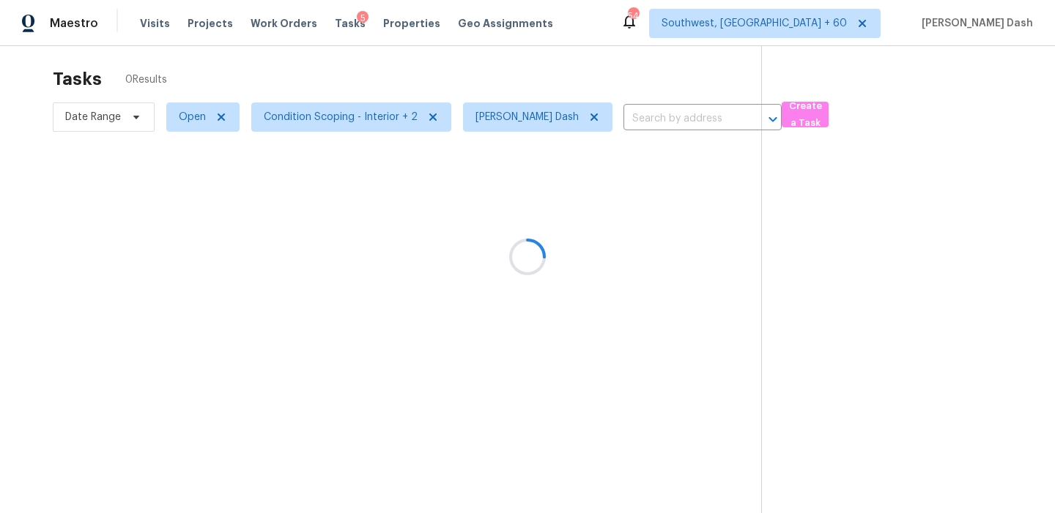
click at [239, 48] on div at bounding box center [527, 256] width 1055 height 513
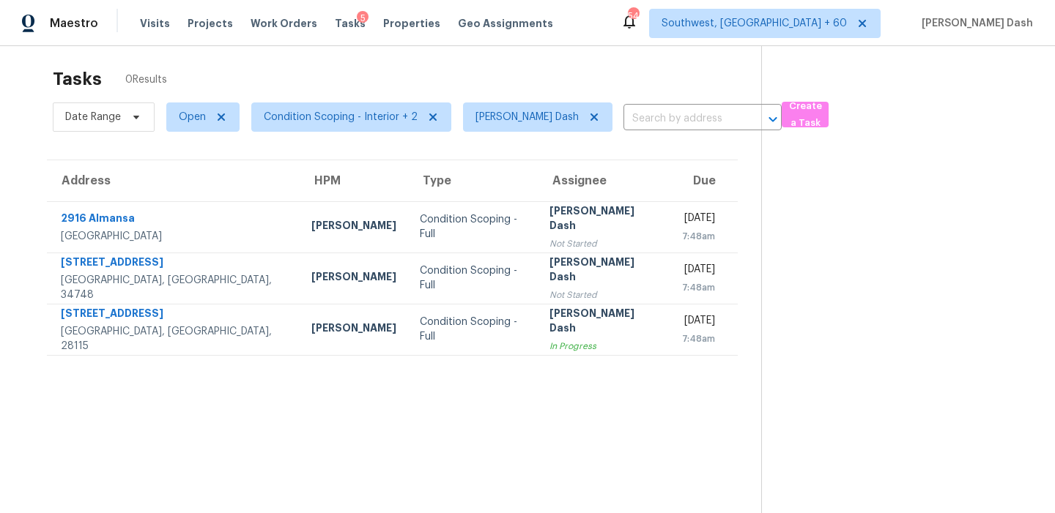
click at [244, 75] on div "Tasks 0 Results" at bounding box center [407, 79] width 708 height 38
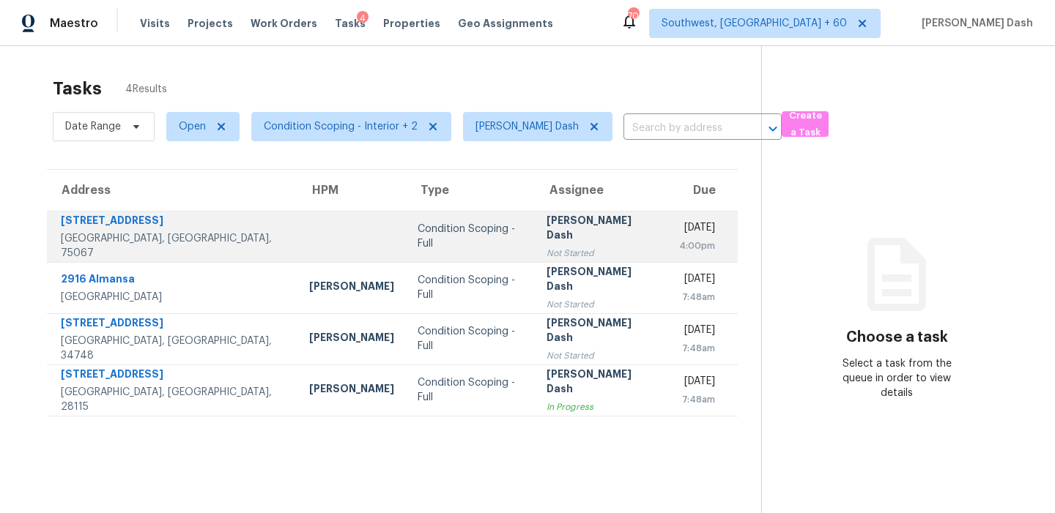
click at [406, 255] on td "Condition Scoping - Full" at bounding box center [470, 236] width 129 height 51
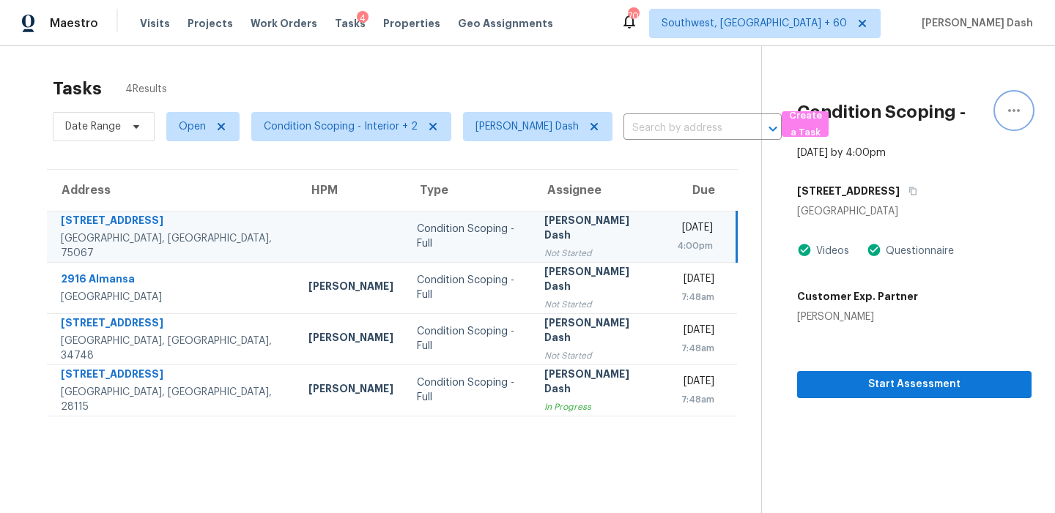
click at [1020, 110] on icon "button" at bounding box center [1014, 111] width 18 height 18
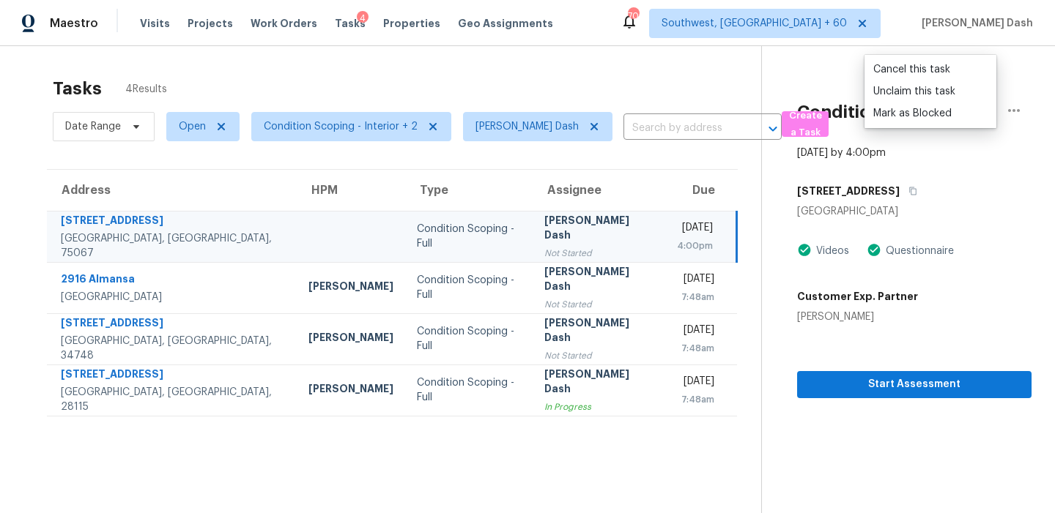
click at [665, 191] on th "Due" at bounding box center [701, 190] width 72 height 41
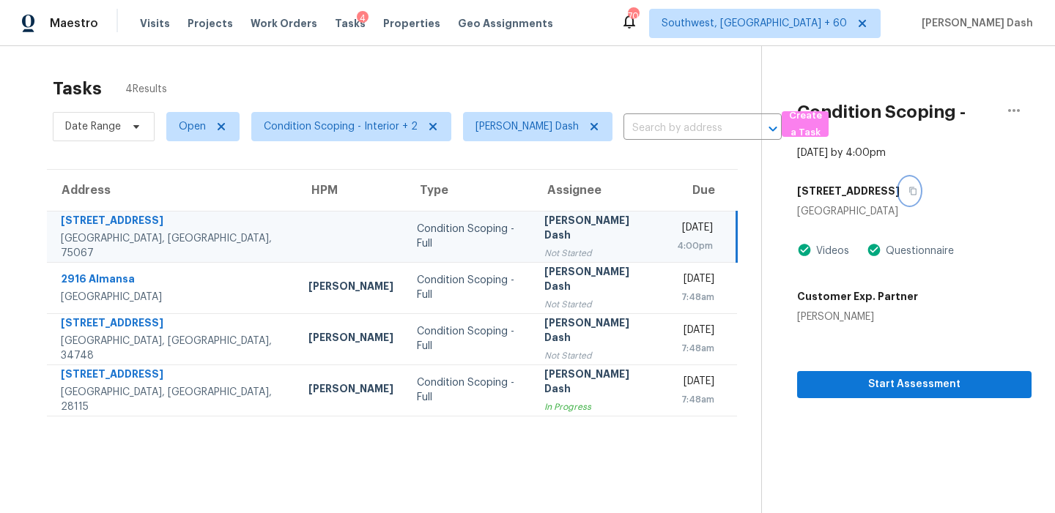
click at [908, 188] on icon "button" at bounding box center [912, 191] width 9 height 9
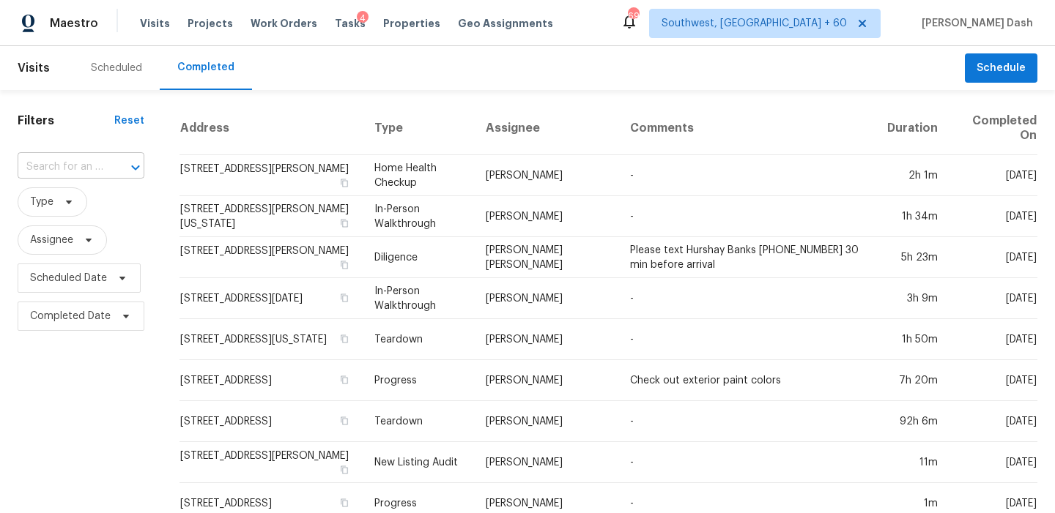
click at [75, 174] on input "text" at bounding box center [61, 167] width 86 height 23
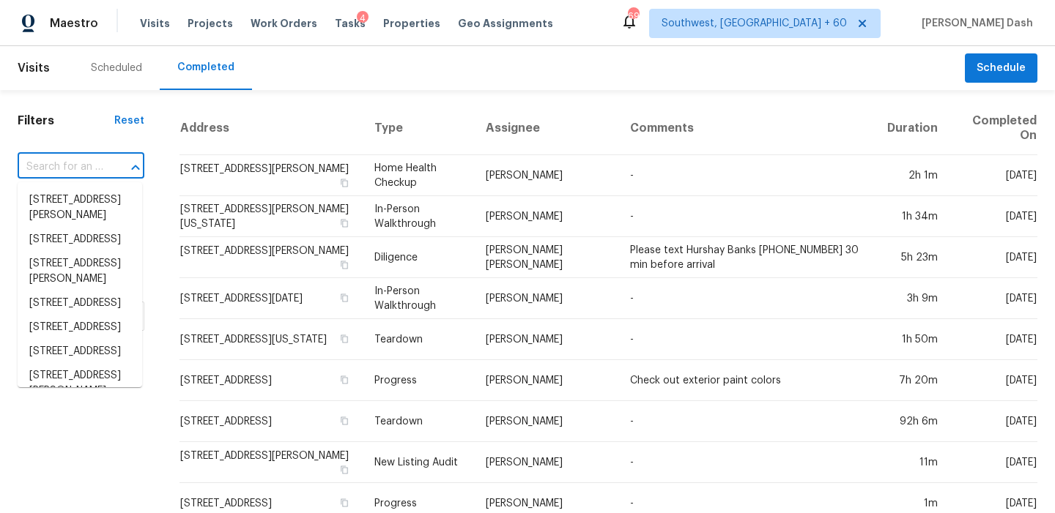
paste input "[STREET_ADDRESS]"
type input "13414 Hartland Lake Ln, Houston, TX 77044"
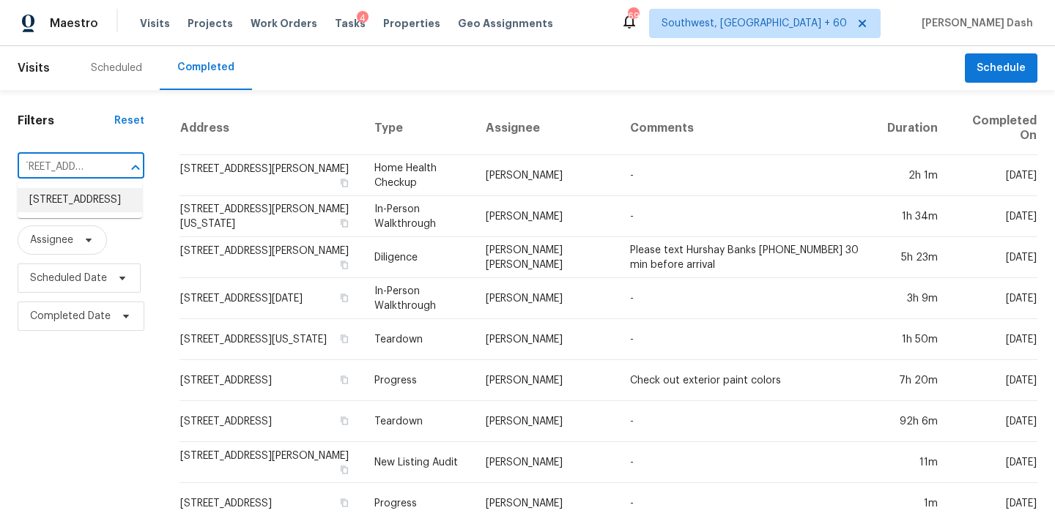
click at [86, 204] on li "13414 Hartland Lake Ln, Houston, TX 77044" at bounding box center [80, 200] width 125 height 24
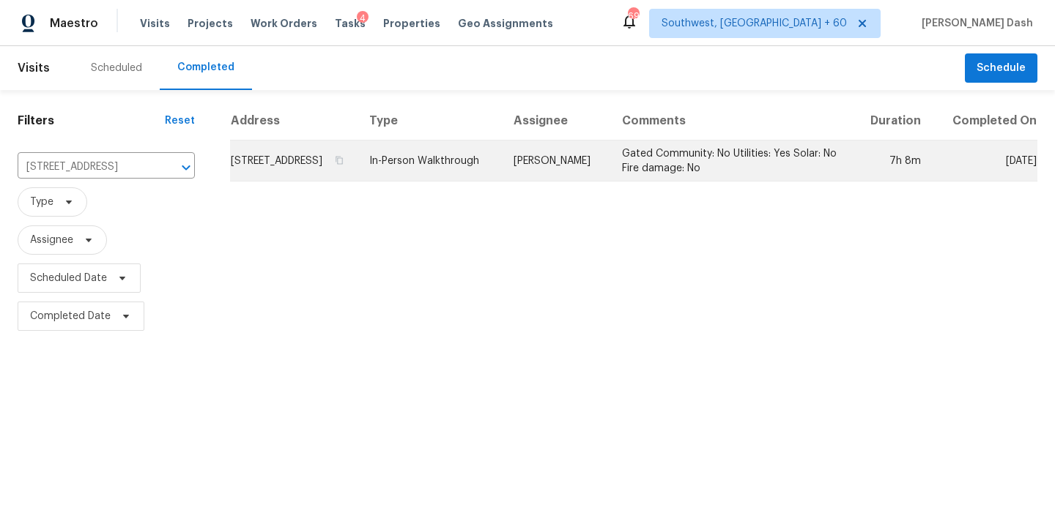
click at [502, 182] on td "In-Person Walkthrough" at bounding box center [429, 161] width 144 height 41
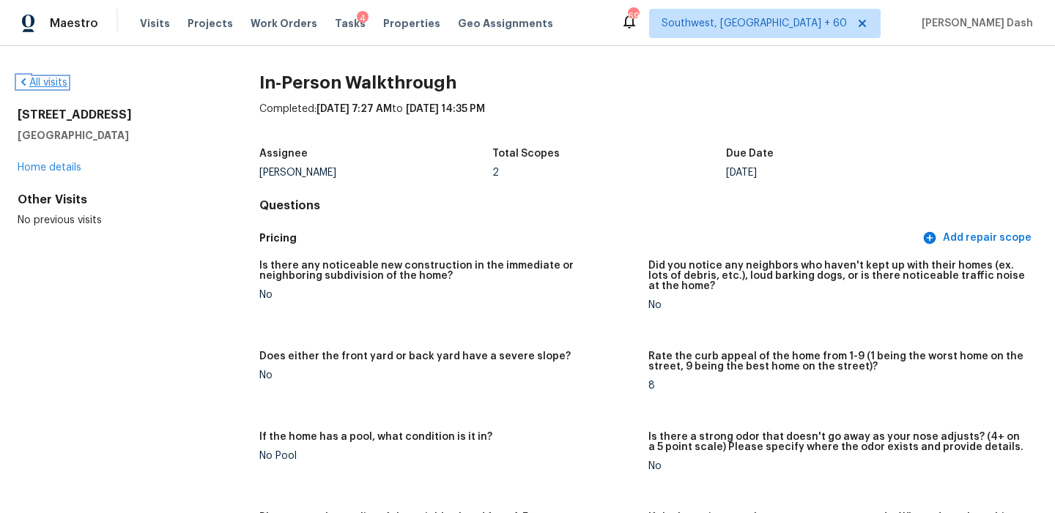
click at [57, 82] on link "All visits" at bounding box center [43, 83] width 50 height 10
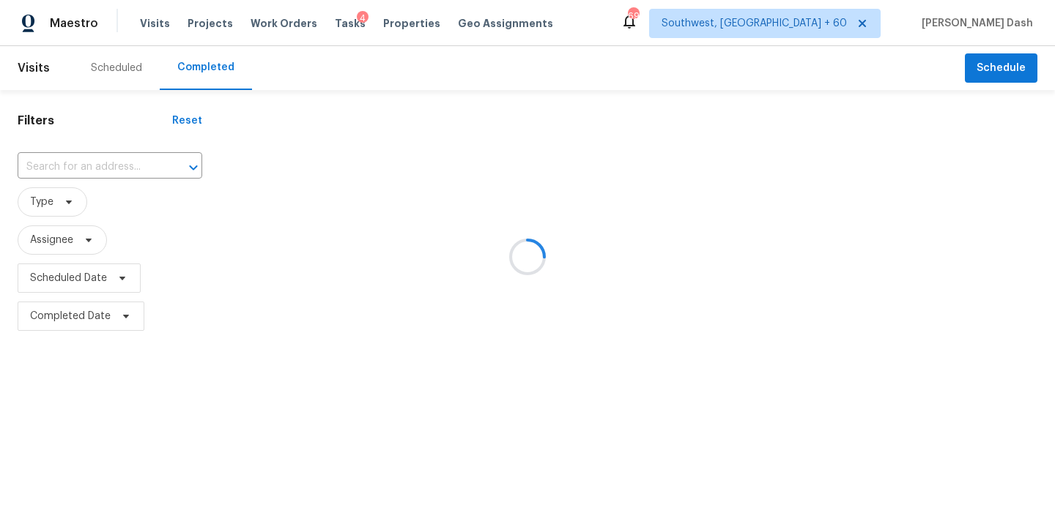
click at [74, 166] on div at bounding box center [527, 256] width 1055 height 513
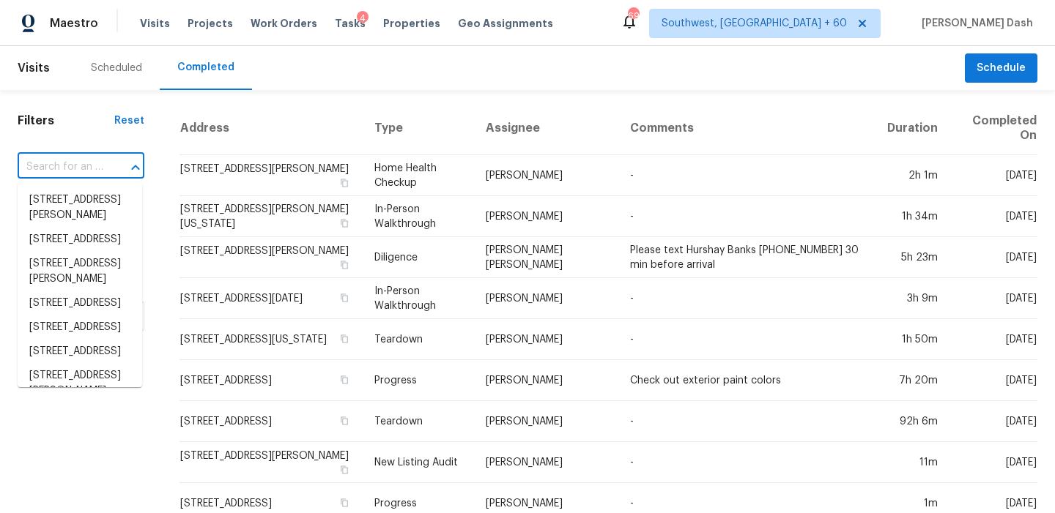
click at [74, 166] on input "text" at bounding box center [61, 167] width 86 height 23
paste input "1461 Deer Hollow Dr, Corona, CA 92882"
type input "1461 Deer Hollow Dr, Corona, CA 92882"
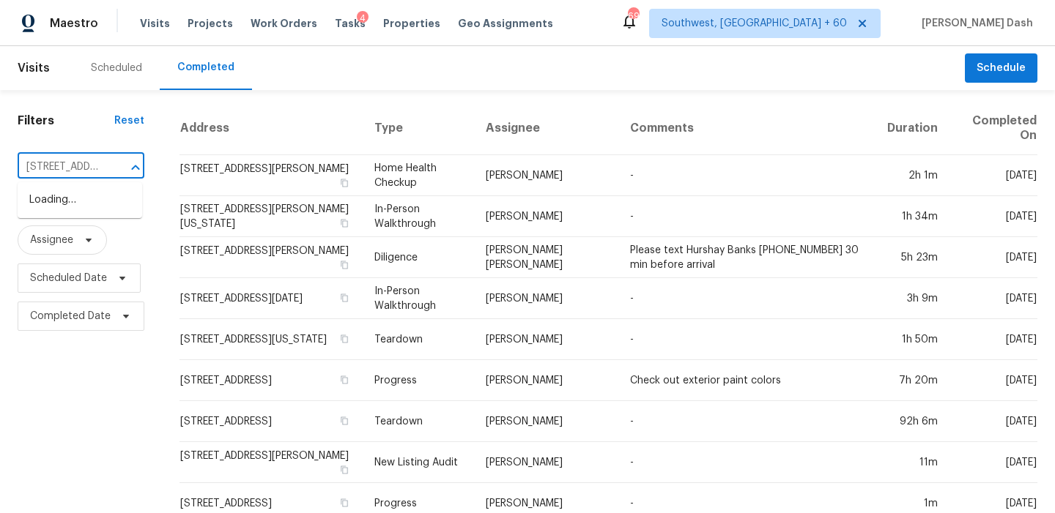
scroll to position [0, 113]
click at [83, 196] on li "1461 Deer Hollow Dr, Corona, CA 92882" at bounding box center [80, 200] width 125 height 24
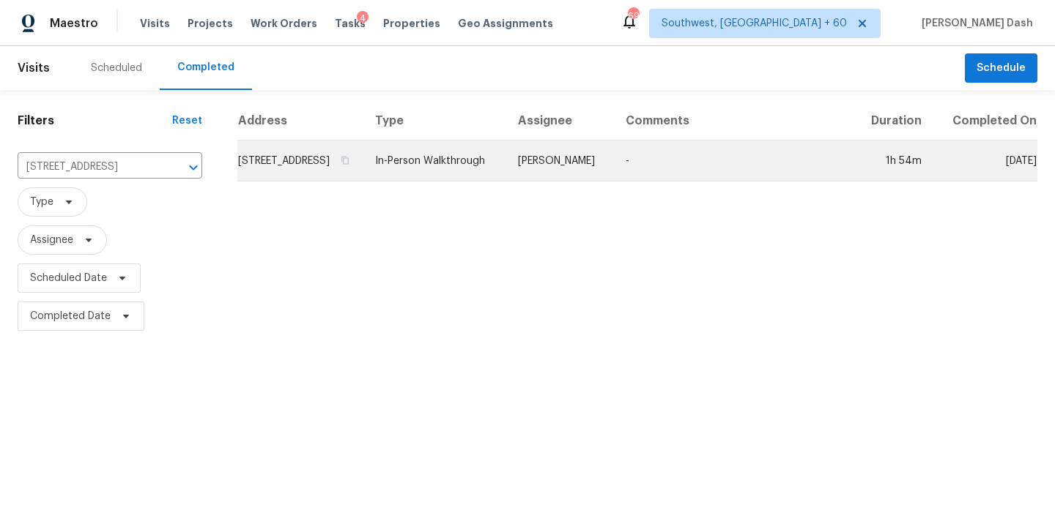
click at [506, 175] on td "In-Person Walkthrough" at bounding box center [434, 161] width 143 height 41
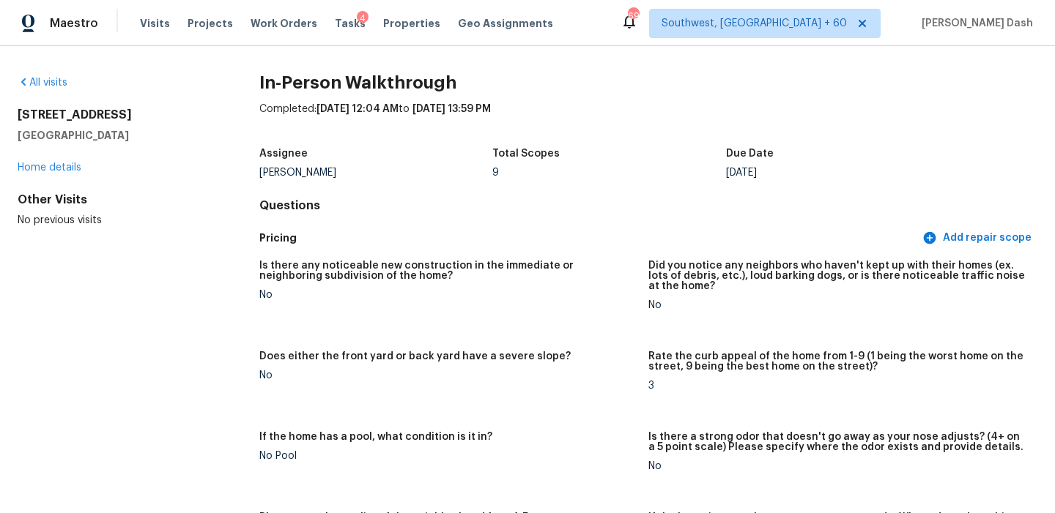
click at [61, 89] on div "All visits" at bounding box center [115, 82] width 195 height 15
click at [61, 85] on link "All visits" at bounding box center [43, 83] width 50 height 10
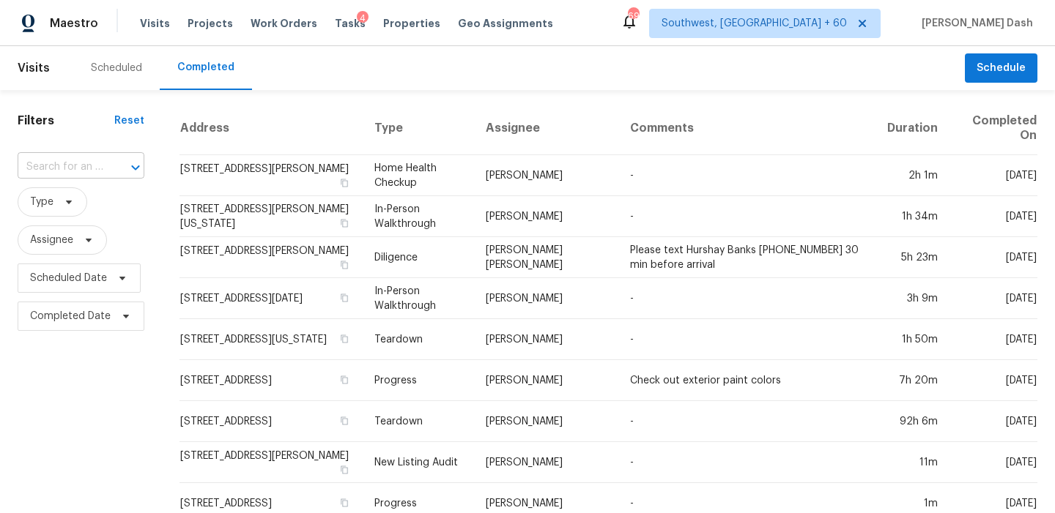
click at [81, 170] on input "text" at bounding box center [61, 167] width 86 height 23
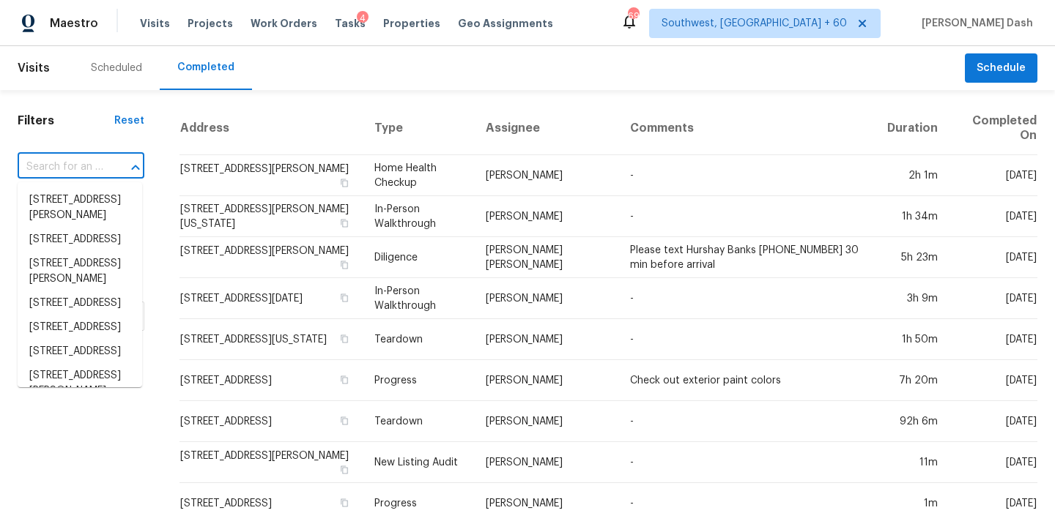
paste input "2603 Balsam Ridge Way, Fresno, TX 77545"
type input "2603 Balsam Ridge Way, Fresno, TX 77545"
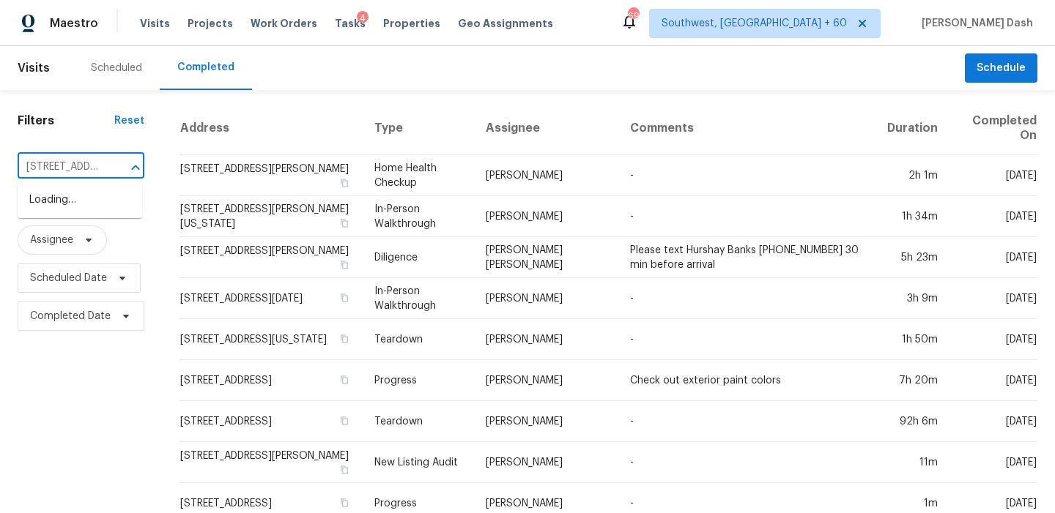
scroll to position [0, 127]
click at [84, 204] on li "2603 Balsam Ridge Way, Fresno, TX 77545" at bounding box center [80, 200] width 125 height 24
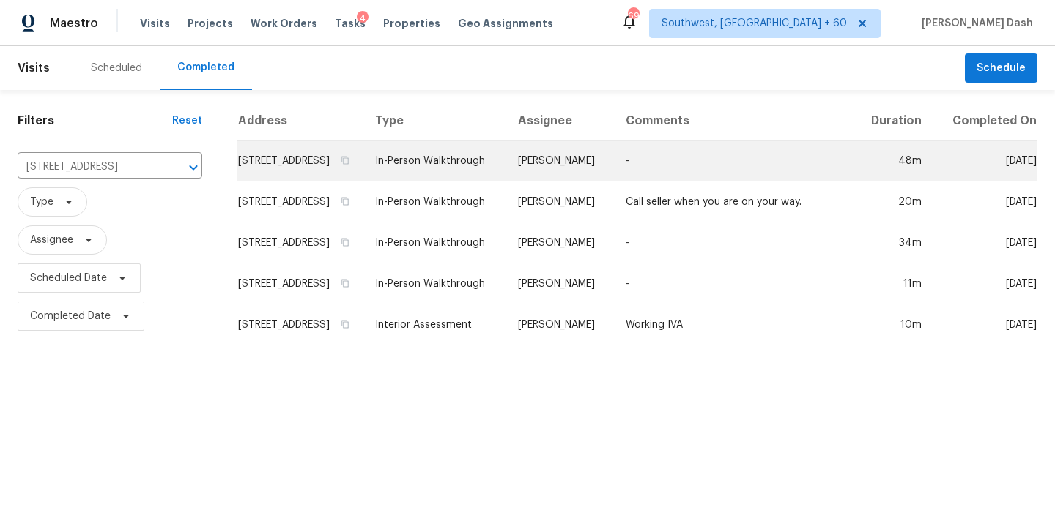
click at [502, 167] on td "In-Person Walkthrough" at bounding box center [434, 161] width 143 height 41
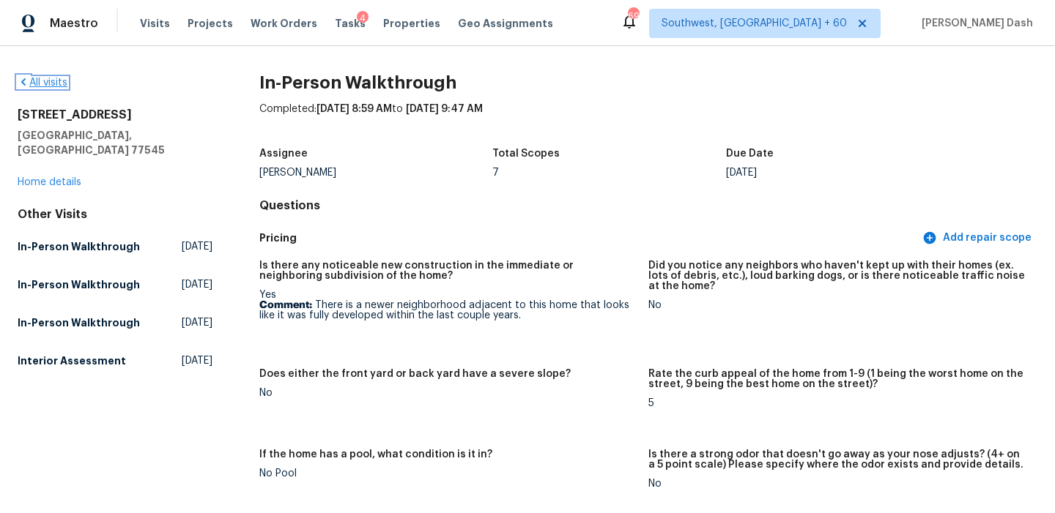
click at [52, 79] on link "All visits" at bounding box center [43, 83] width 50 height 10
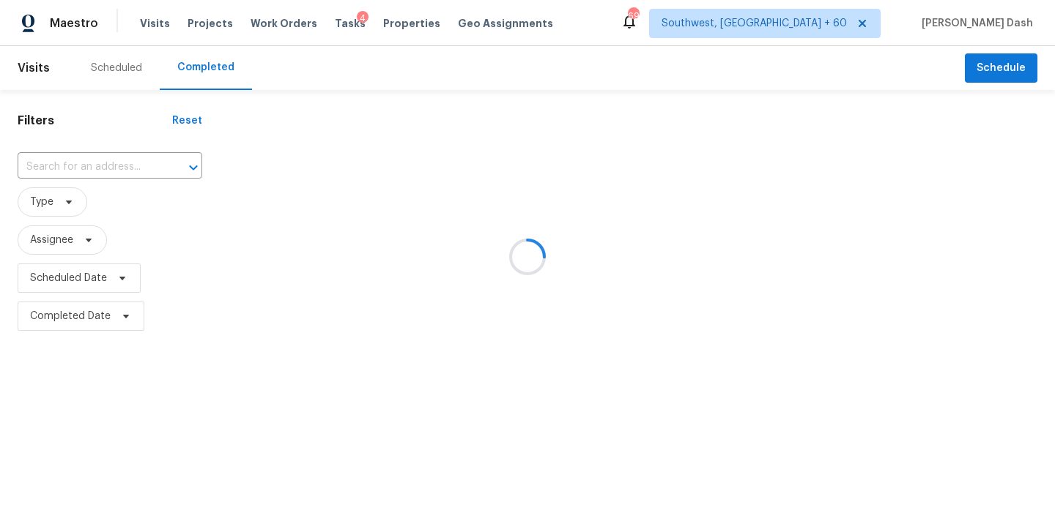
click at [92, 161] on div at bounding box center [527, 256] width 1055 height 513
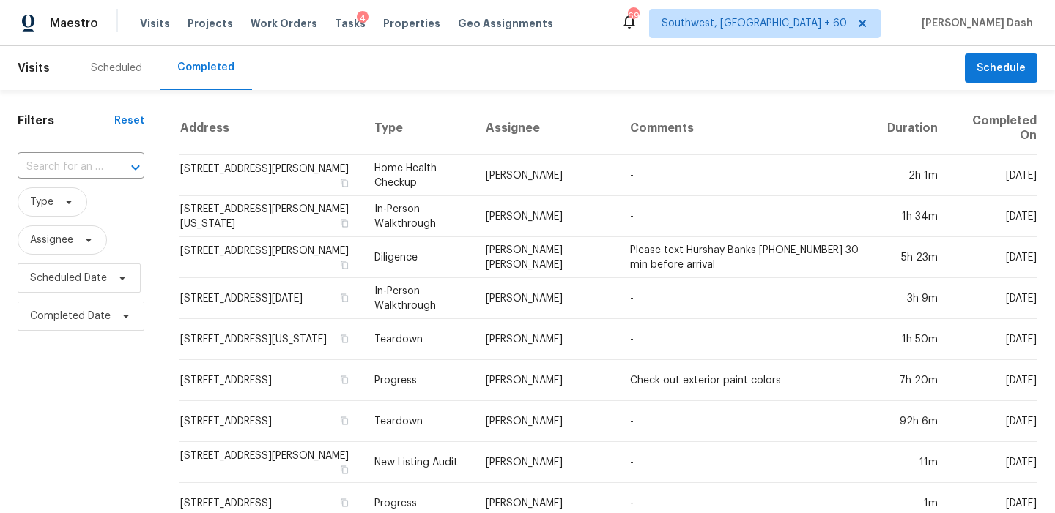
click at [92, 161] on input "text" at bounding box center [61, 167] width 86 height 23
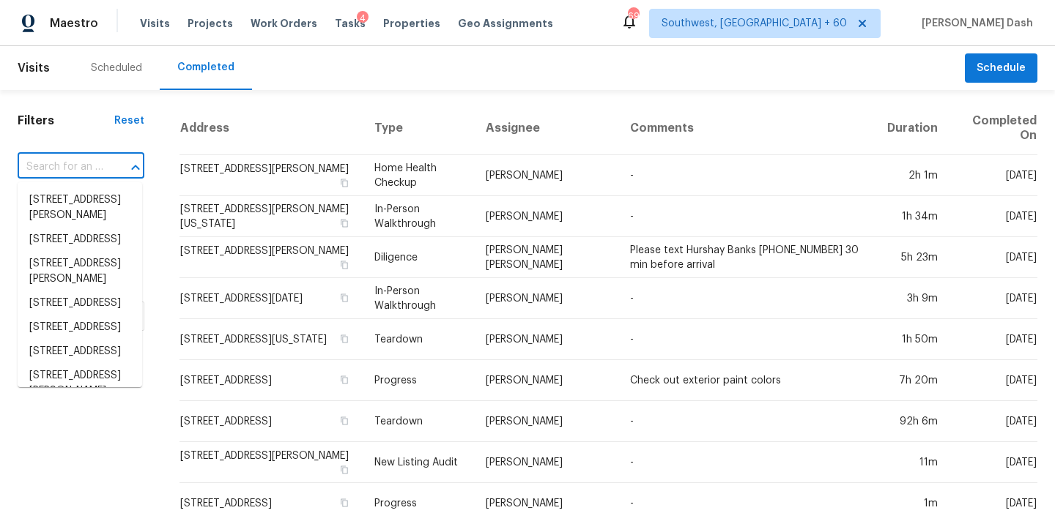
paste input "14956 W Maui Ln, Surprise, AZ 85379"
type input "14956 W Maui Ln, Surprise, AZ 85379"
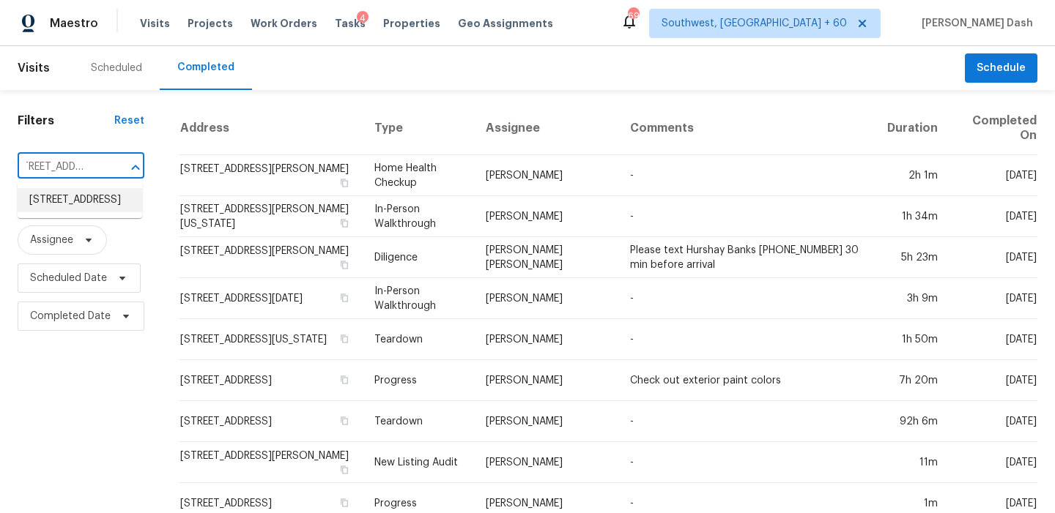
click at [84, 204] on li "14956 W Maui Ln, Surprise, AZ 85379" at bounding box center [80, 200] width 125 height 24
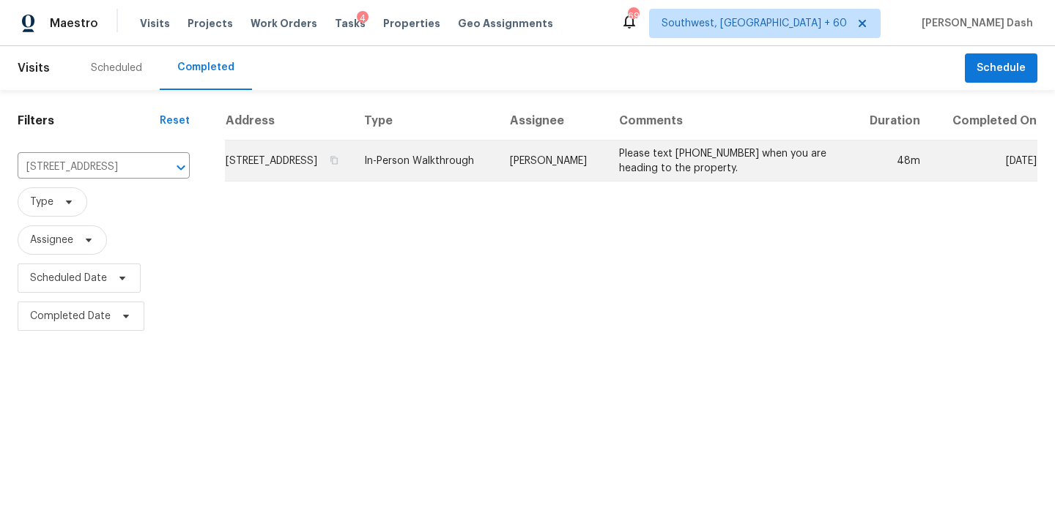
click at [497, 182] on td "In-Person Walkthrough" at bounding box center [424, 161] width 145 height 41
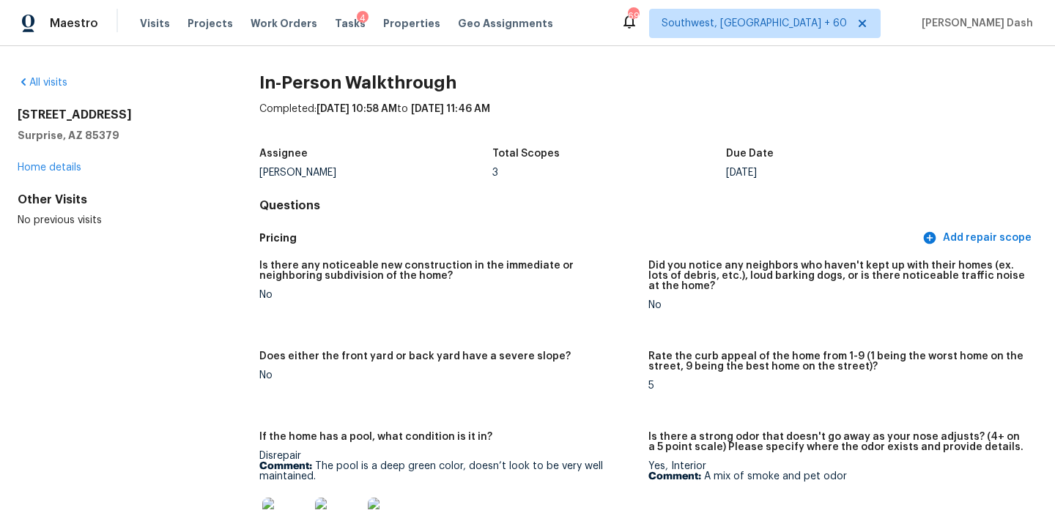
click at [44, 88] on div "All visits" at bounding box center [115, 82] width 195 height 15
click at [51, 79] on link "All visits" at bounding box center [43, 83] width 50 height 10
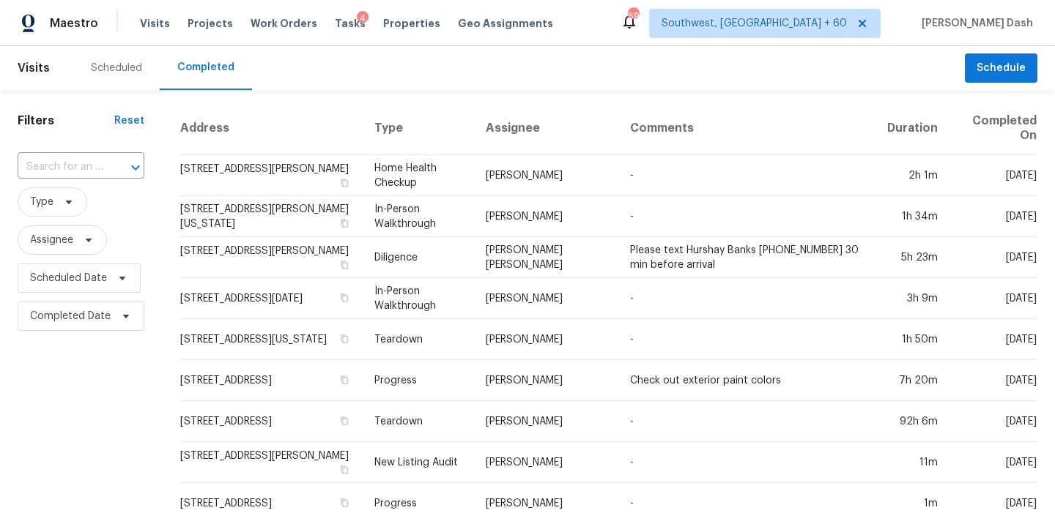
click at [92, 168] on input "text" at bounding box center [61, 167] width 86 height 23
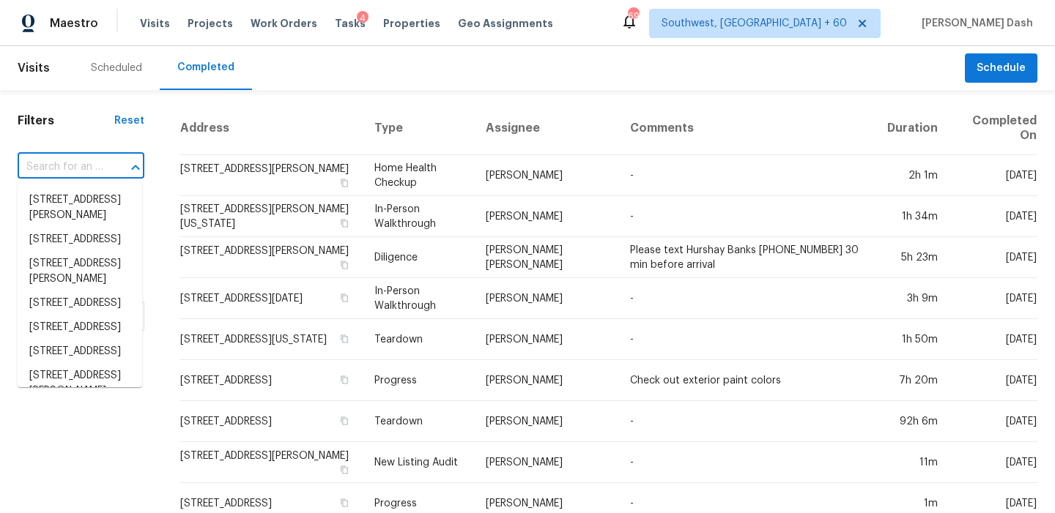
paste input "157 Belmont Canyon Pl, Henderson, NV 89015"
type input "157 Belmont Canyon Pl, Henderson, NV 89015"
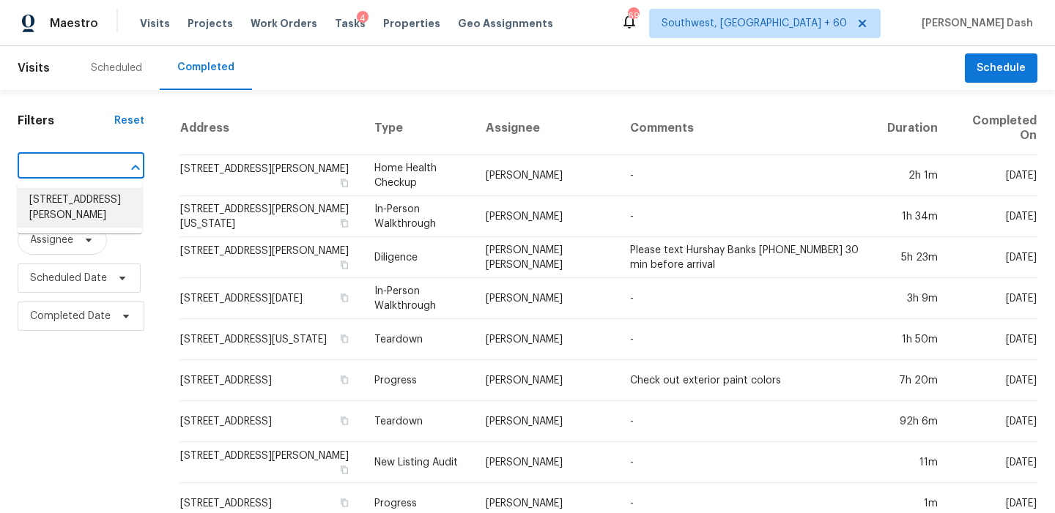
click at [83, 204] on li "157 Belmont Canyon Pl, Henderson, NV 89015" at bounding box center [80, 208] width 125 height 40
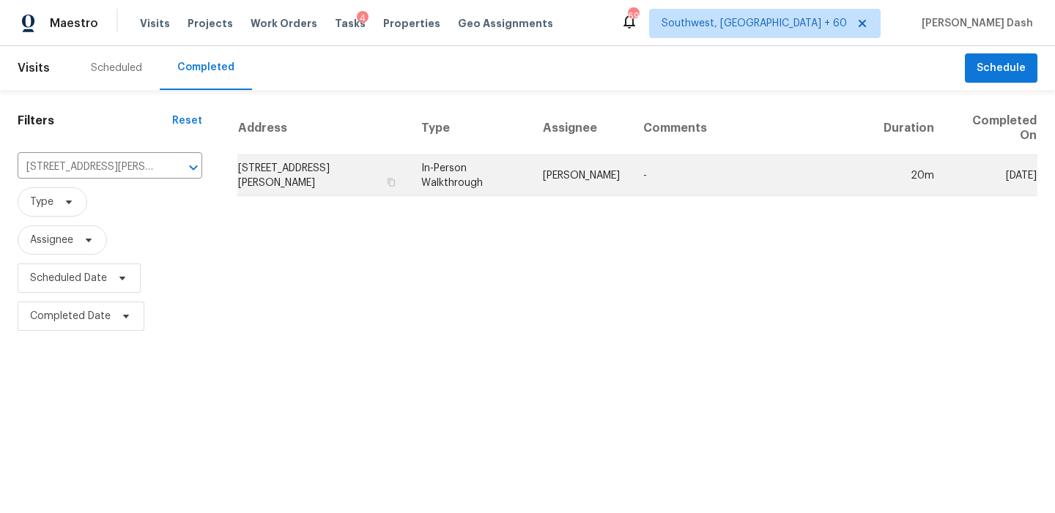
click at [572, 187] on td "Julian Murray" at bounding box center [581, 175] width 100 height 41
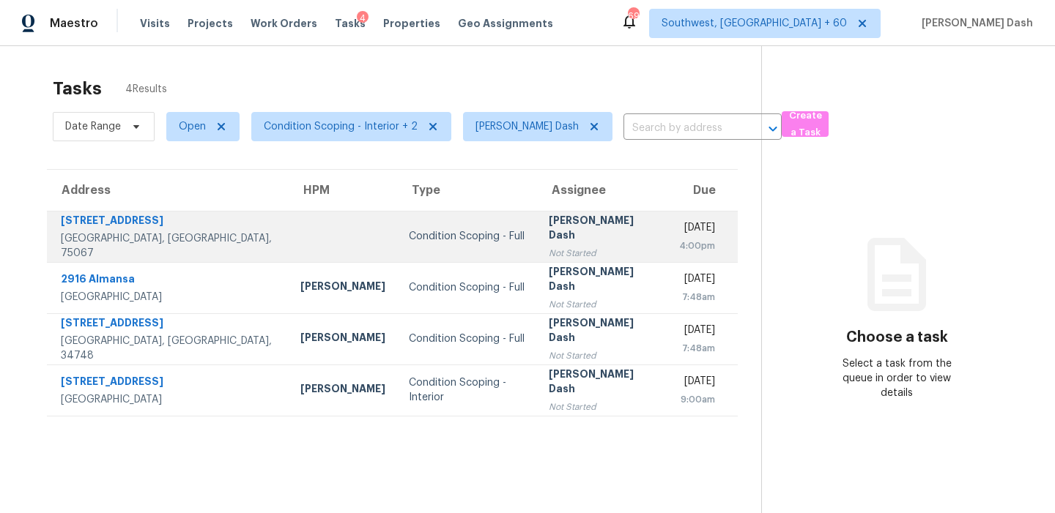
click at [409, 232] on div "Condition Scoping - Full" at bounding box center [467, 236] width 116 height 15
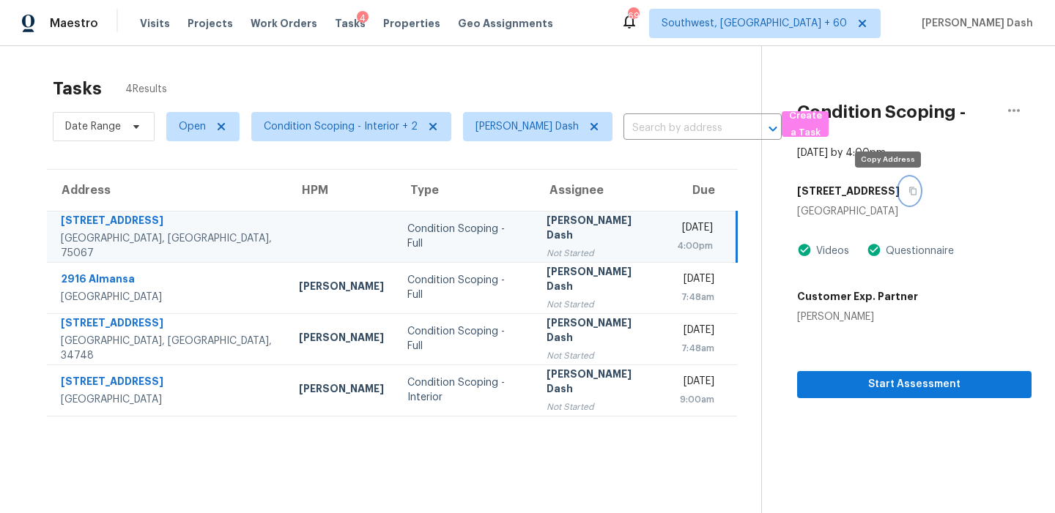
click at [909, 188] on icon "button" at bounding box center [912, 192] width 7 height 8
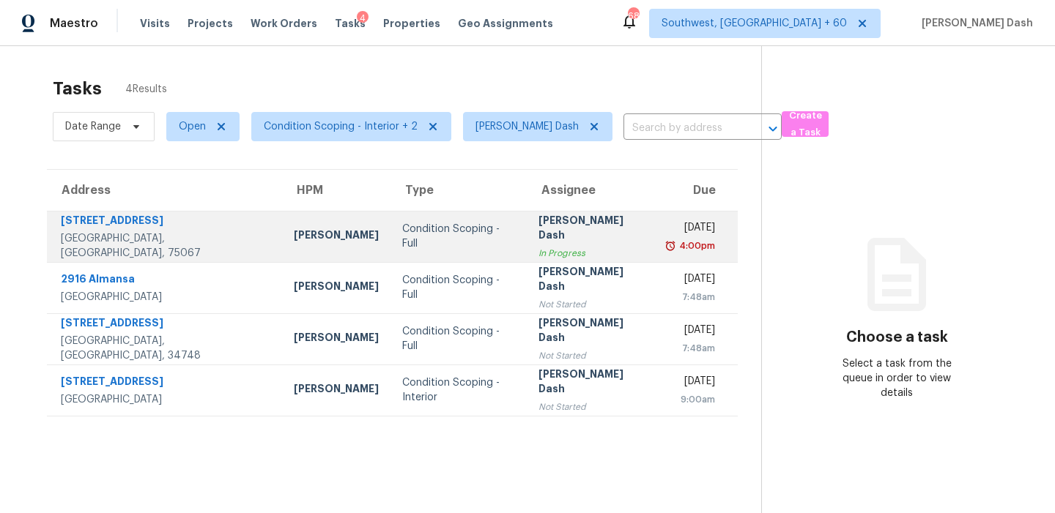
click at [426, 243] on div "Condition Scoping - Full" at bounding box center [458, 236] width 113 height 29
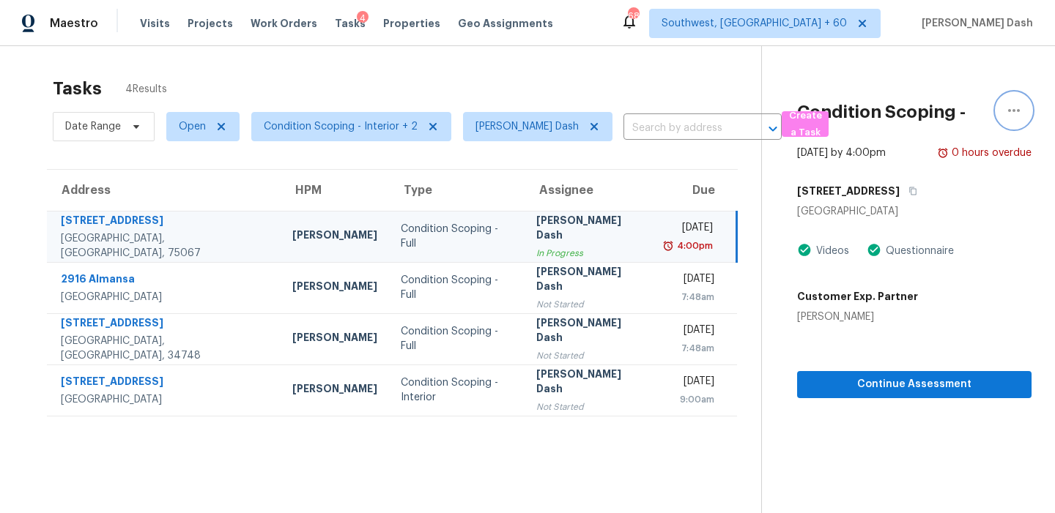
click at [1009, 114] on icon "button" at bounding box center [1014, 111] width 18 height 18
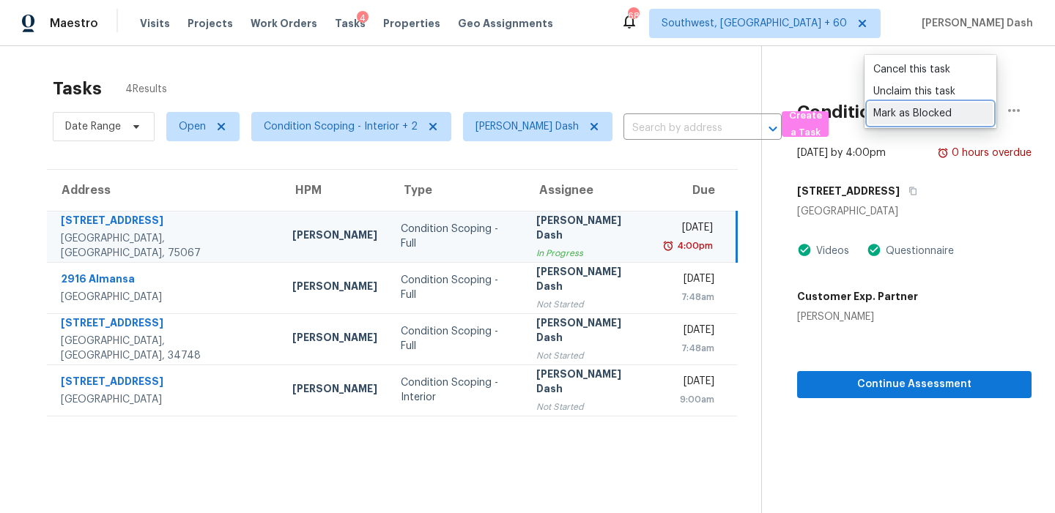
click at [901, 114] on div "Mark as Blocked" at bounding box center [930, 113] width 114 height 15
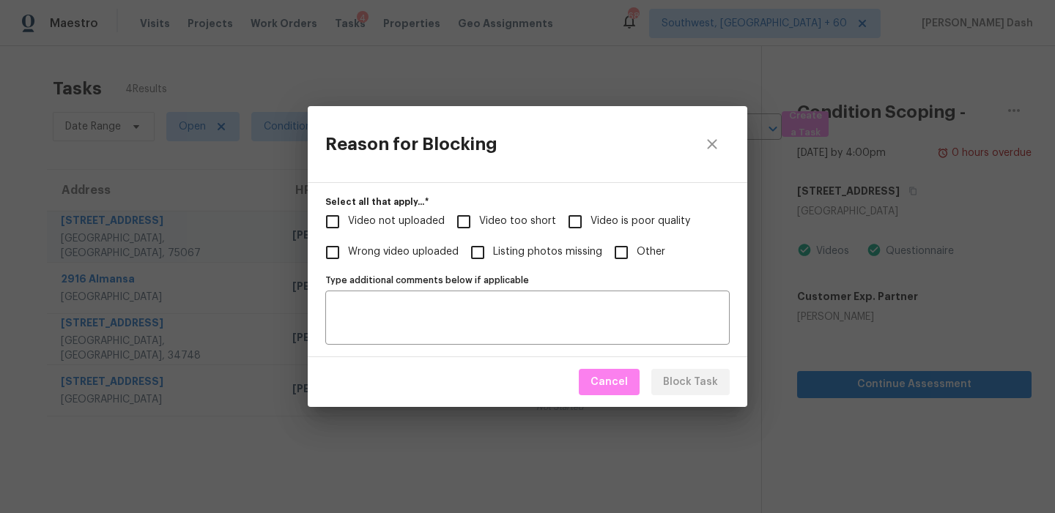
click at [435, 220] on span "Video not uploaded" at bounding box center [396, 221] width 97 height 15
click at [348, 220] on input "Video not uploaded" at bounding box center [332, 222] width 31 height 31
checkbox input "true"
click at [499, 220] on span "Video too short" at bounding box center [517, 221] width 77 height 15
click at [479, 220] on input "Video too short" at bounding box center [463, 222] width 31 height 31
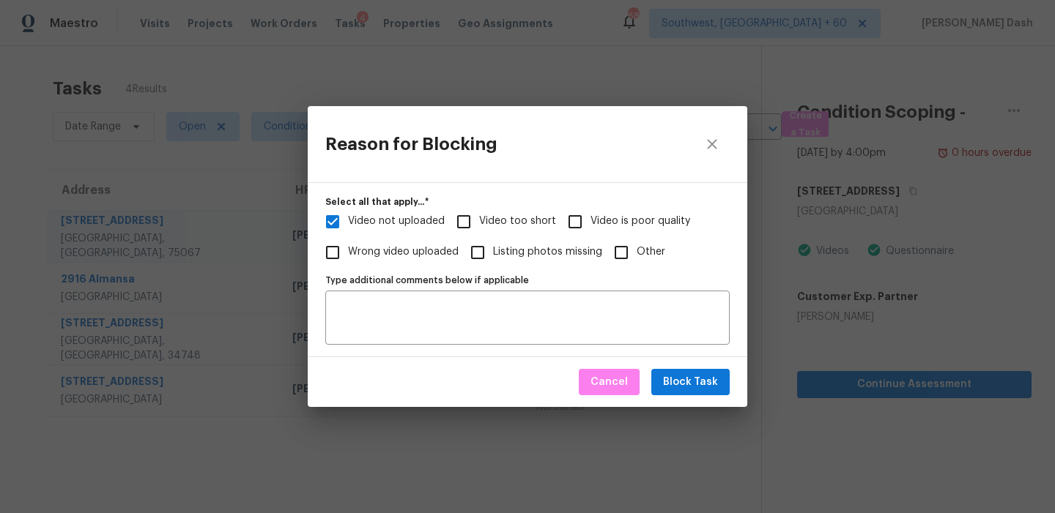
checkbox input "true"
click at [695, 375] on span "Block Task" at bounding box center [690, 383] width 55 height 18
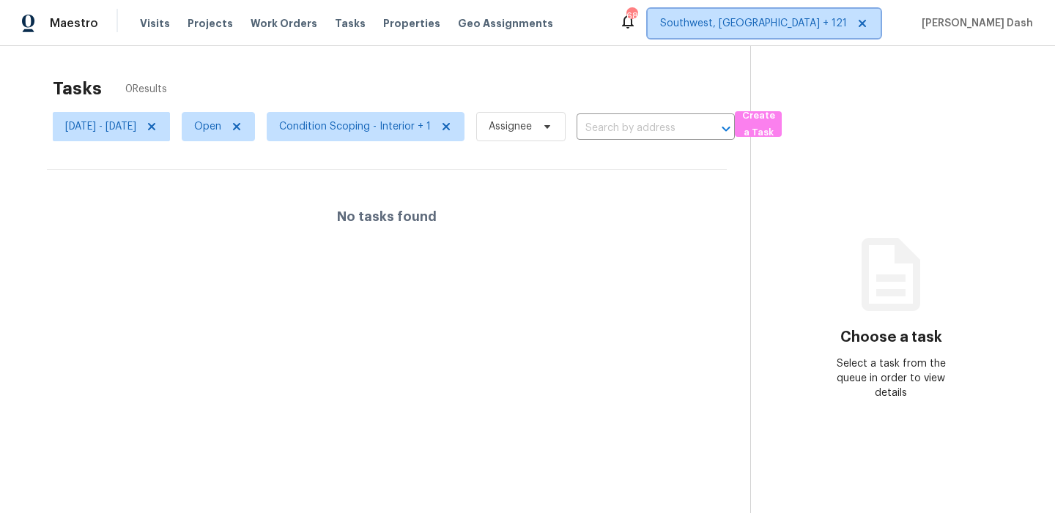
click at [847, 27] on span "Southwest, [GEOGRAPHIC_DATA] + 121" at bounding box center [753, 23] width 187 height 15
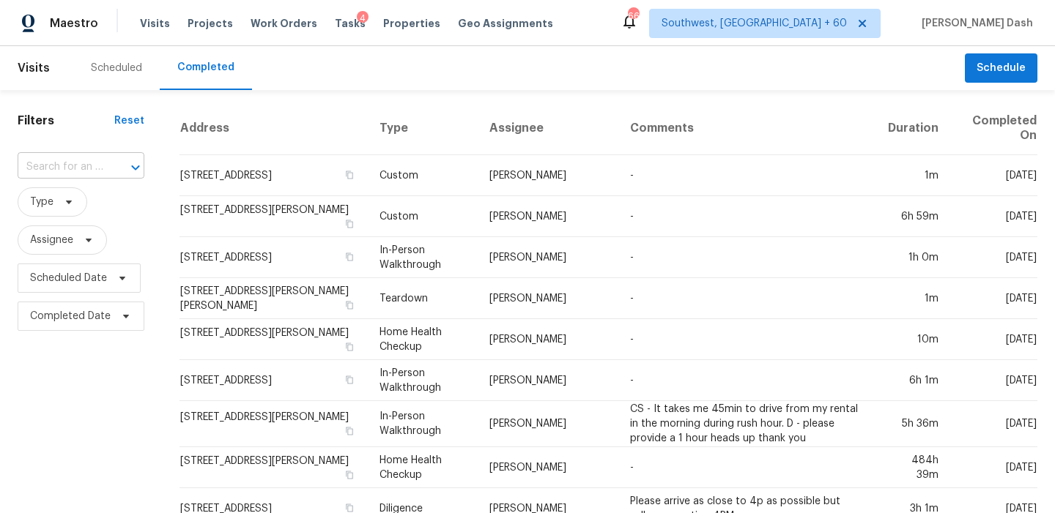
click at [71, 162] on input "text" at bounding box center [61, 167] width 86 height 23
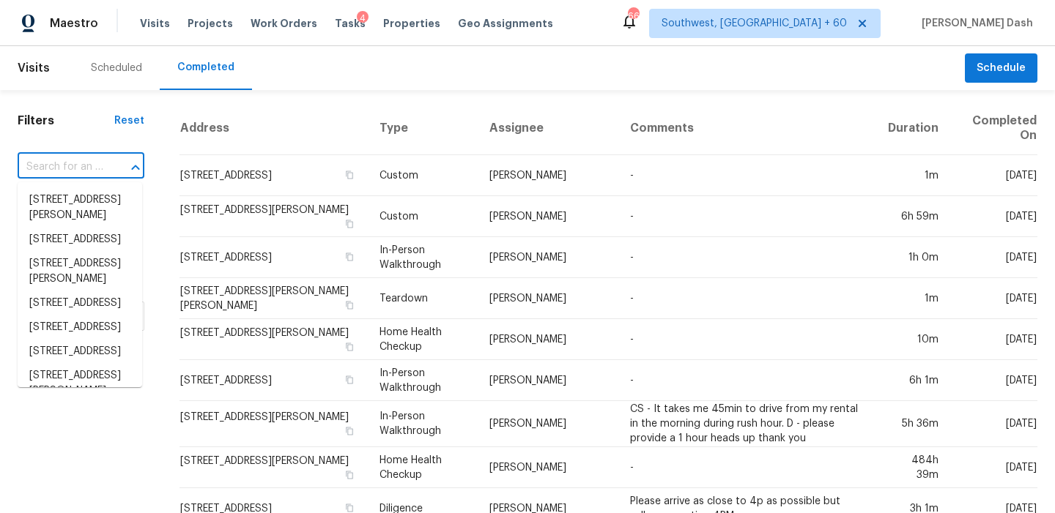
paste input "[STREET_ADDRESS]"
type input "[STREET_ADDRESS]"
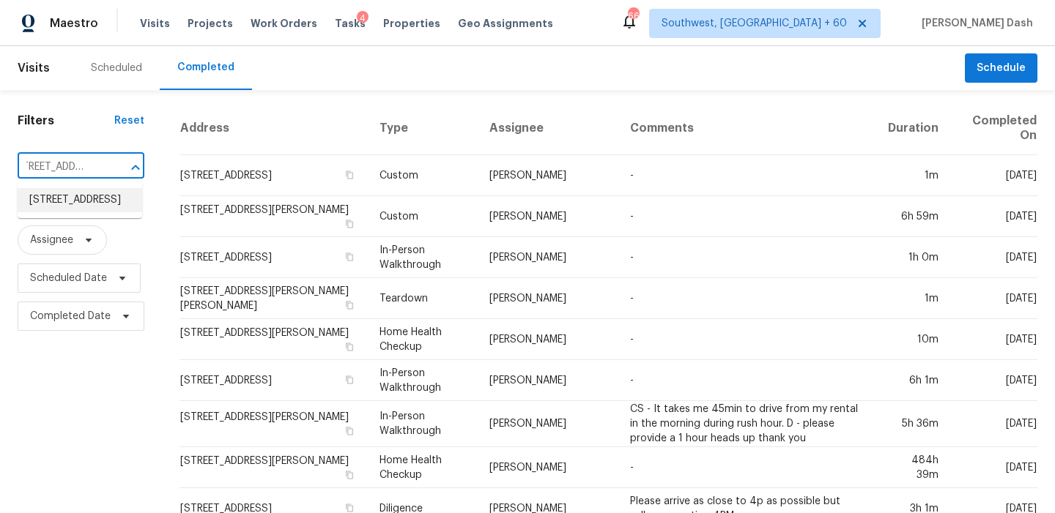
click at [81, 212] on li "[STREET_ADDRESS]" at bounding box center [80, 200] width 125 height 24
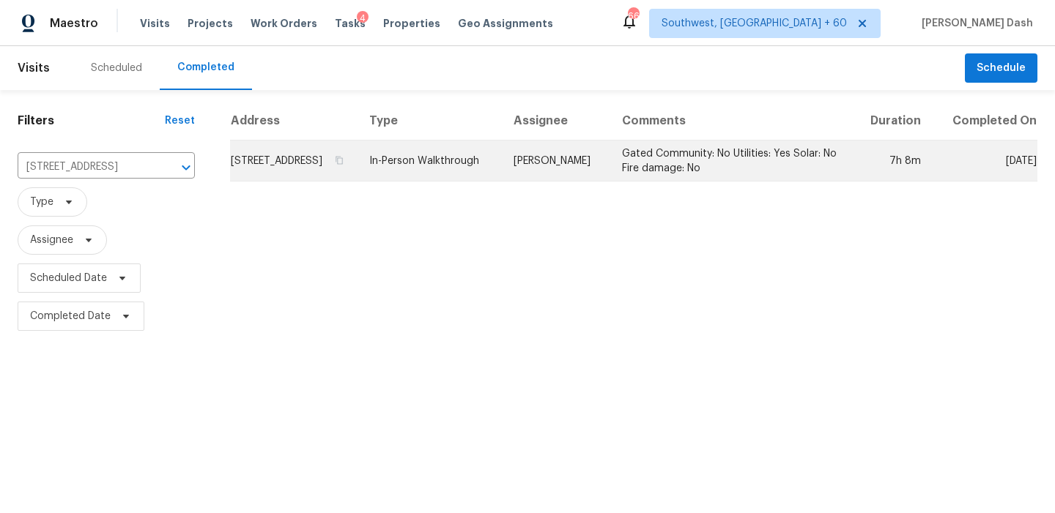
click at [431, 179] on td "In-Person Walkthrough" at bounding box center [429, 161] width 144 height 41
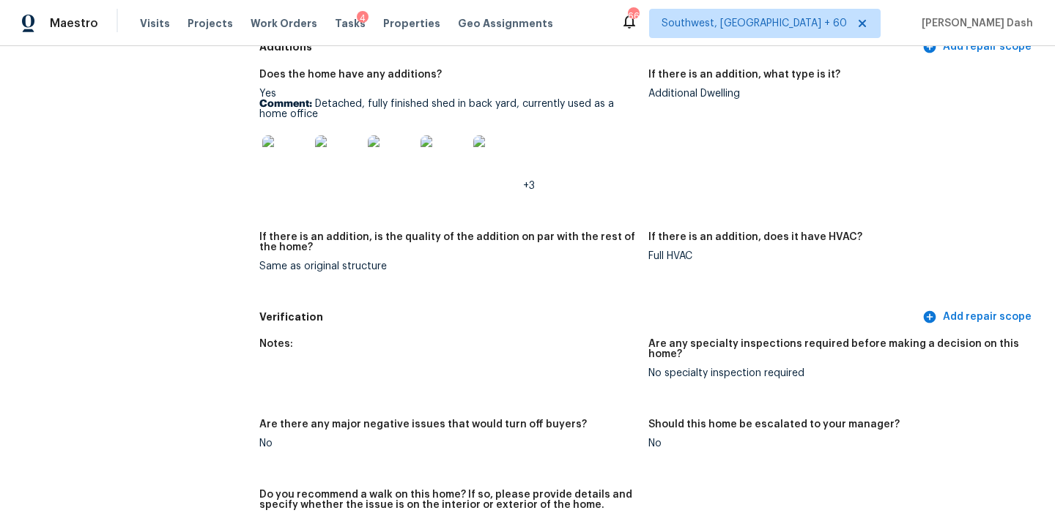
scroll to position [3217, 0]
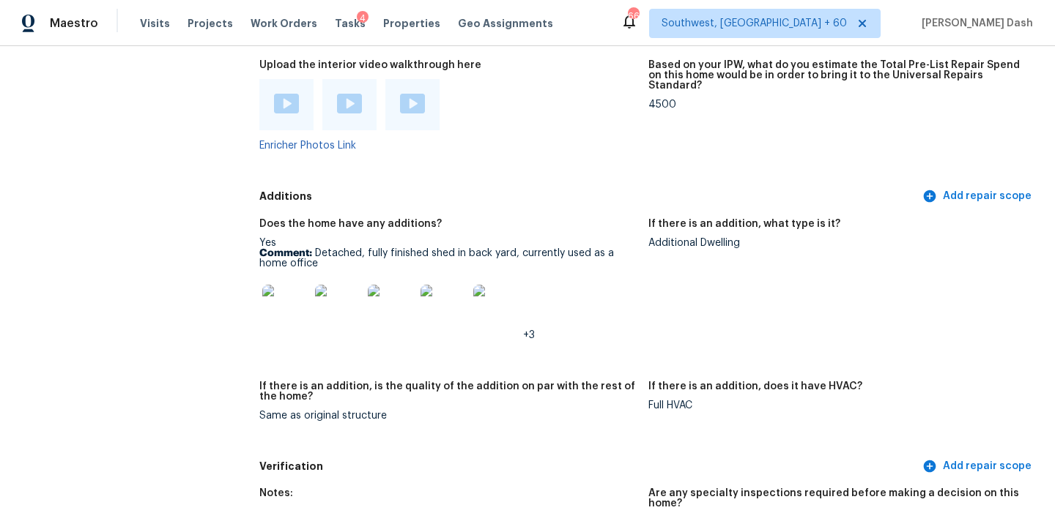
click at [285, 94] on img at bounding box center [286, 104] width 25 height 20
click at [352, 94] on img at bounding box center [349, 104] width 25 height 20
click at [407, 94] on img at bounding box center [412, 104] width 25 height 20
